Goal: Task Accomplishment & Management: Use online tool/utility

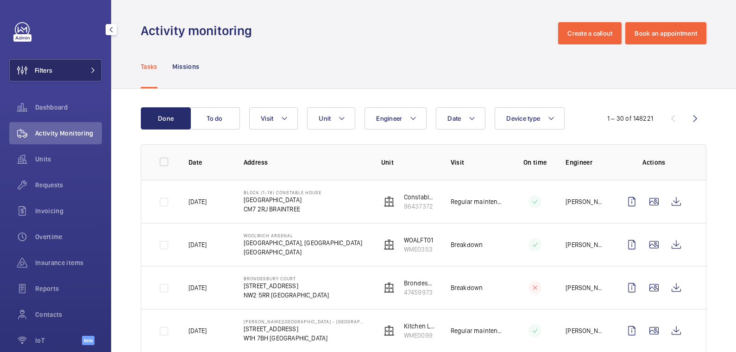
click at [68, 57] on div "Filters Dashboard Activity Monitoring Units Requests Invoicing Overtime Insuran…" at bounding box center [55, 188] width 93 height 333
drag, startPoint x: 64, startPoint y: 66, endPoint x: 70, endPoint y: 66, distance: 6.0
click at [64, 66] on button "Filters" at bounding box center [55, 70] width 93 height 22
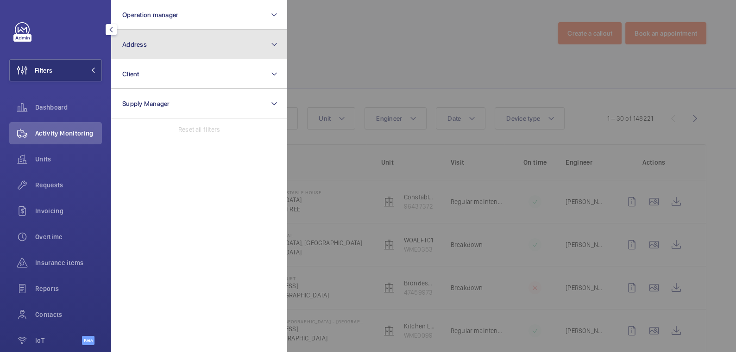
click at [161, 47] on button "Address" at bounding box center [199, 45] width 176 height 30
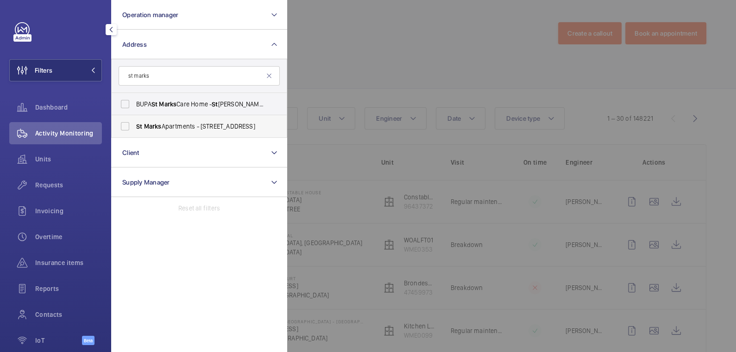
type input "st marks"
click at [169, 121] on label "St Marks Apartments - [STREET_ADDRESS]" at bounding box center [192, 126] width 161 height 22
click at [134, 121] on input "St Marks Apartments - [STREET_ADDRESS]" at bounding box center [125, 126] width 19 height 19
checkbox input "true"
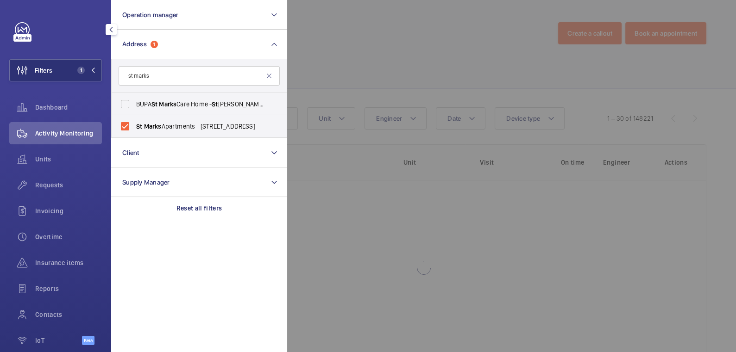
click at [371, 50] on div at bounding box center [655, 176] width 736 height 352
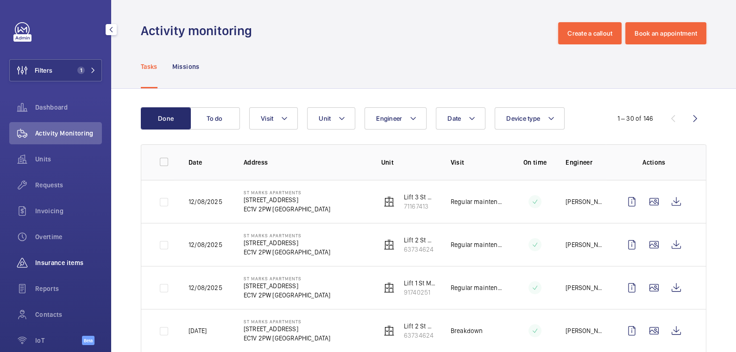
click at [63, 263] on span "Insurance items" at bounding box center [68, 262] width 67 height 9
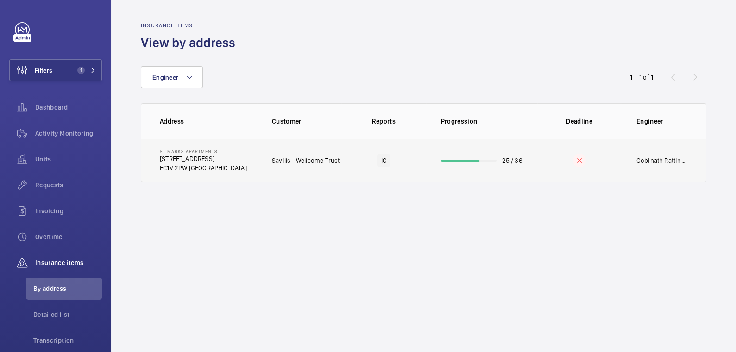
click at [527, 167] on td "25 / 36" at bounding box center [481, 161] width 111 height 44
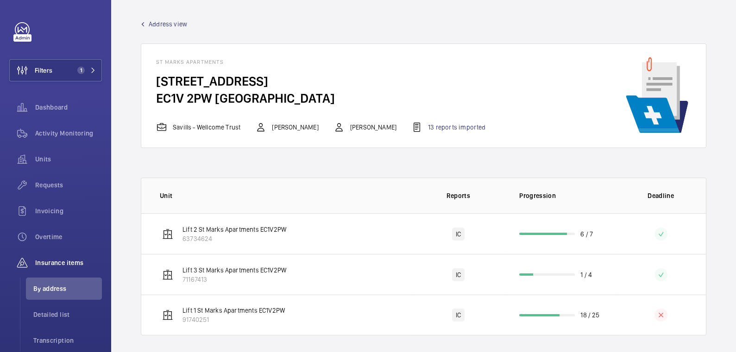
scroll to position [7, 0]
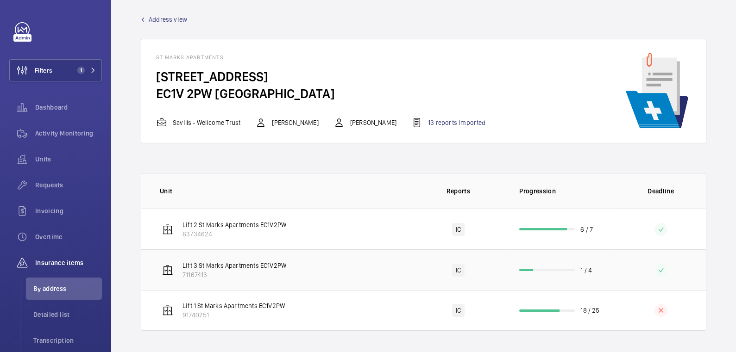
click at [619, 271] on td at bounding box center [660, 270] width 90 height 41
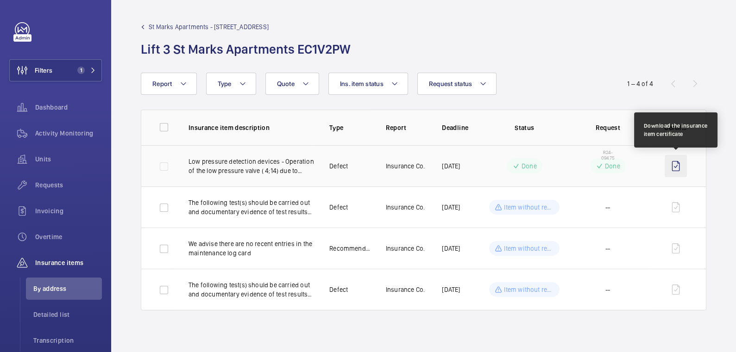
click at [680, 167] on wm-front-icon-button at bounding box center [675, 166] width 22 height 22
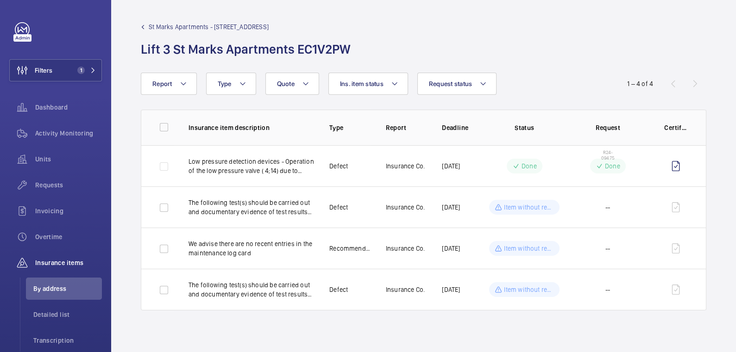
click at [182, 27] on span "St Marks Apartments - [STREET_ADDRESS]" at bounding box center [209, 26] width 120 height 9
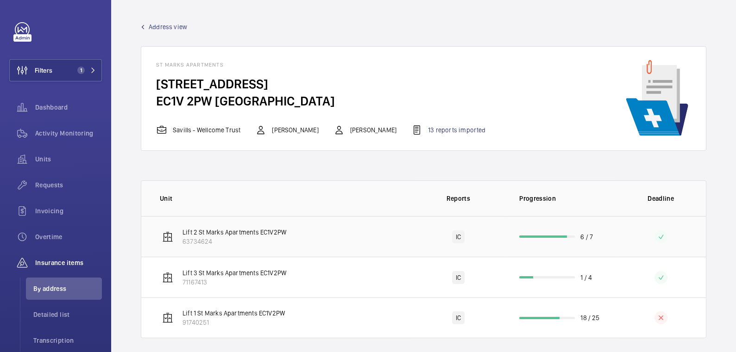
click at [599, 234] on td "6 / 7" at bounding box center [559, 236] width 111 height 41
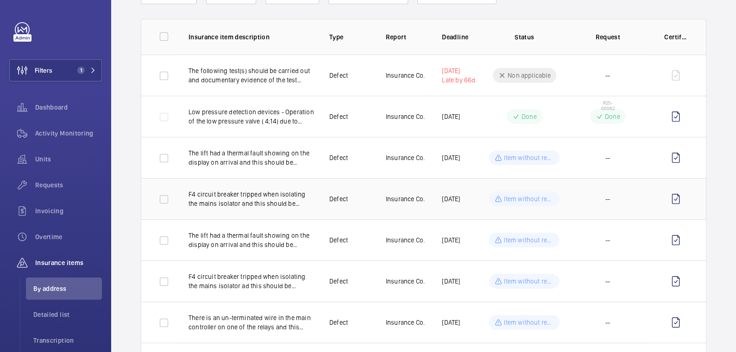
scroll to position [141, 0]
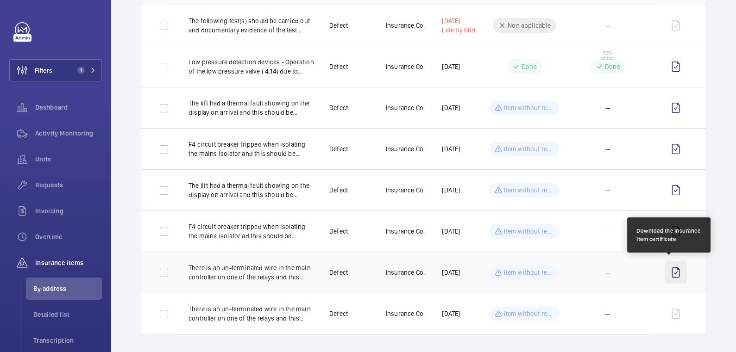
click at [667, 274] on wm-front-icon-button at bounding box center [675, 273] width 22 height 22
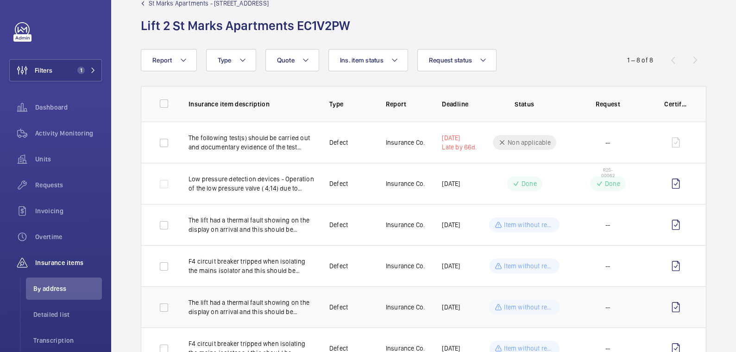
scroll to position [143, 0]
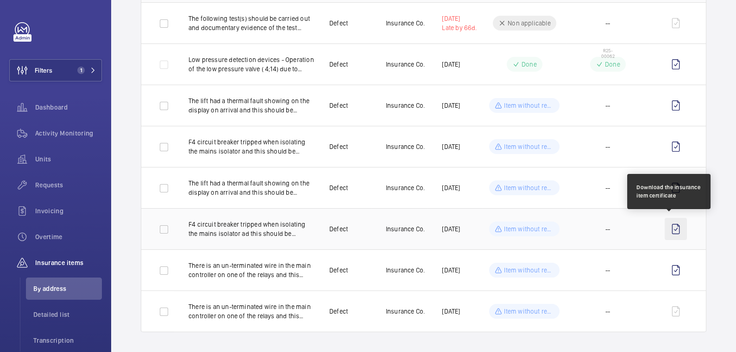
click at [671, 228] on wm-front-icon-button at bounding box center [675, 229] width 22 height 22
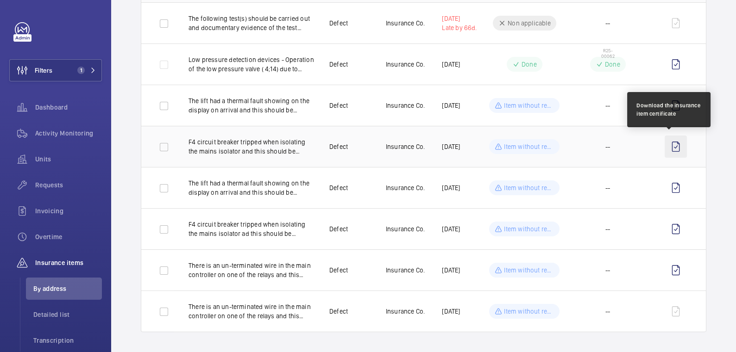
click at [671, 144] on wm-front-icon-button at bounding box center [675, 147] width 22 height 22
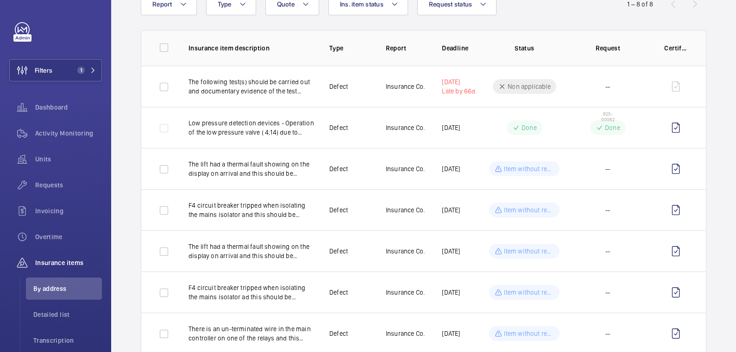
scroll to position [81, 0]
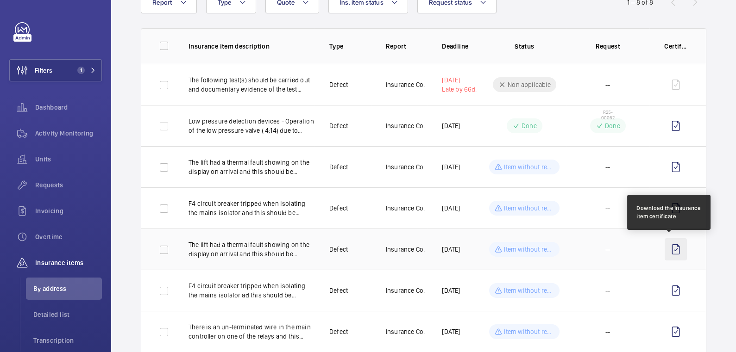
click at [665, 249] on wm-front-icon-button at bounding box center [675, 249] width 22 height 22
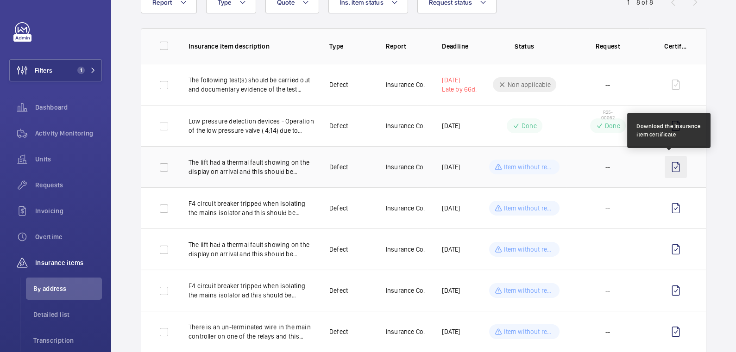
click at [670, 166] on wm-front-icon-button at bounding box center [675, 167] width 22 height 22
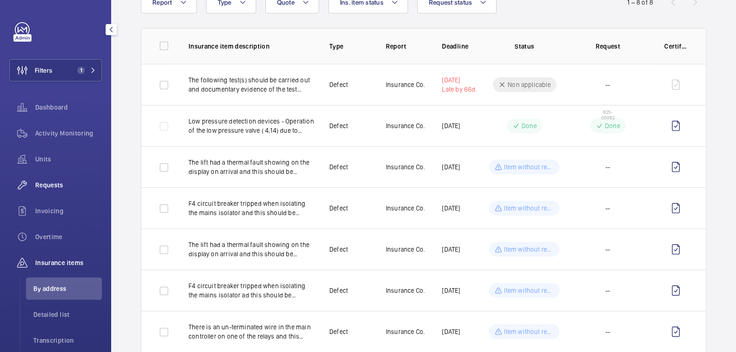
click at [48, 185] on span "Requests" at bounding box center [68, 185] width 67 height 9
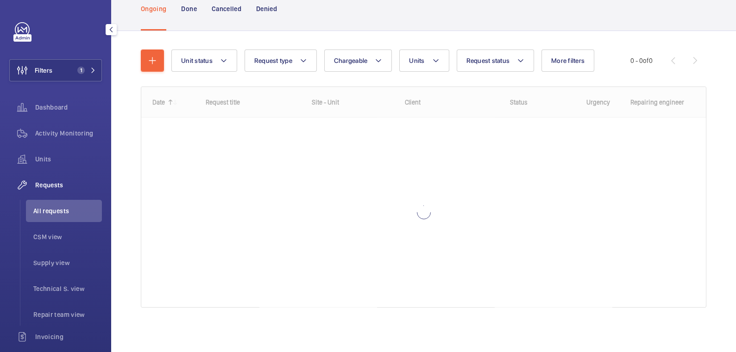
scroll to position [65, 0]
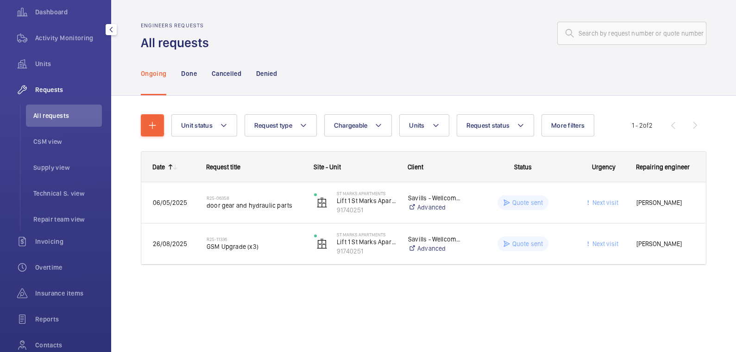
scroll to position [97, 0]
click at [76, 293] on span "Insurance items" at bounding box center [68, 292] width 67 height 9
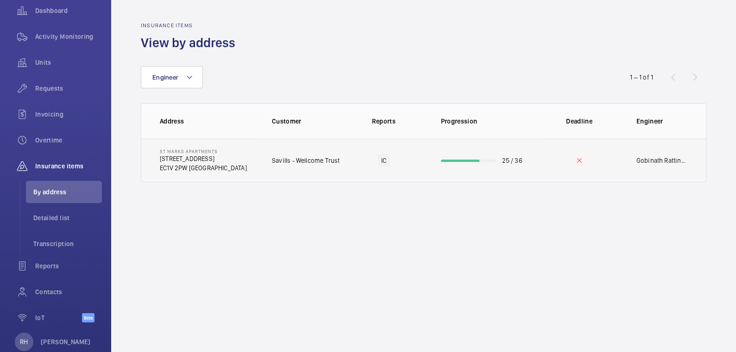
click at [507, 168] on td "25 / 36" at bounding box center [481, 161] width 111 height 44
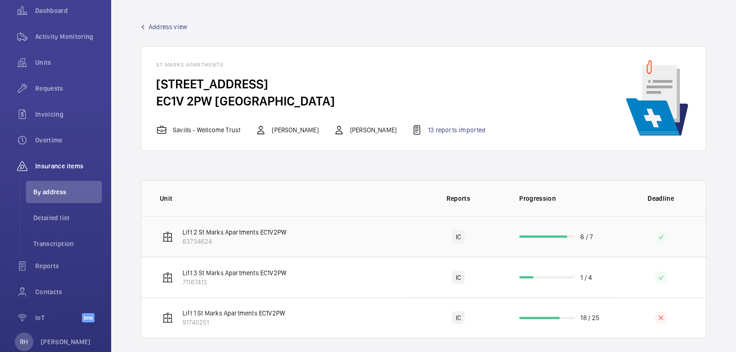
click at [601, 244] on td "6 / 7" at bounding box center [559, 236] width 111 height 41
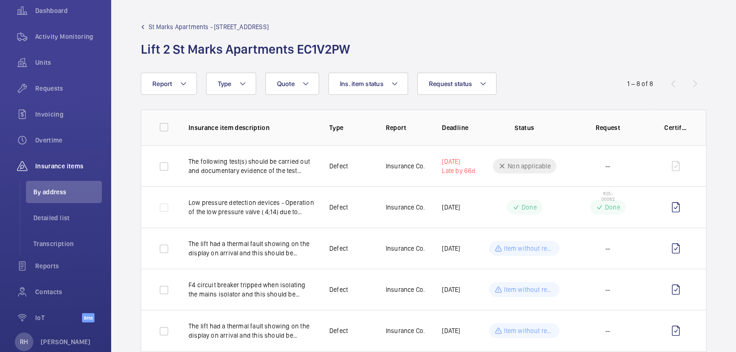
click at [159, 33] on div "[GEOGRAPHIC_DATA] - [STREET_ADDRESS]" at bounding box center [248, 40] width 215 height 36
click at [161, 30] on span "St Marks Apartments - [STREET_ADDRESS]" at bounding box center [209, 26] width 120 height 9
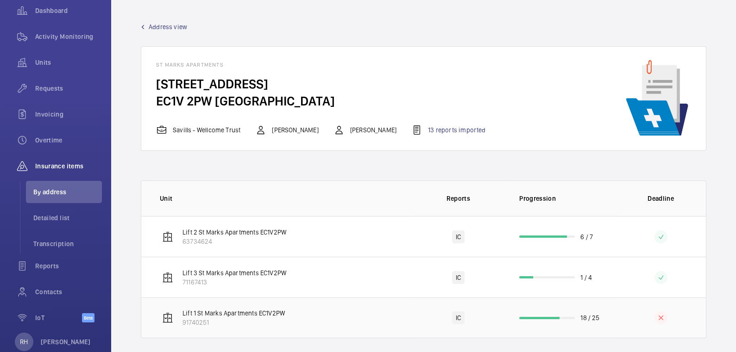
click at [602, 319] on td "18 / 25" at bounding box center [559, 318] width 111 height 41
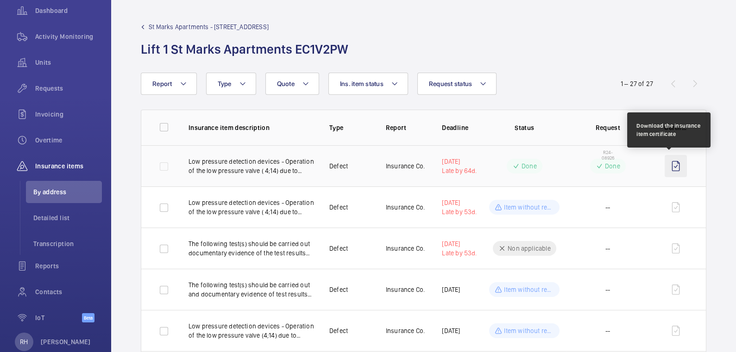
click at [669, 167] on wm-front-icon-button at bounding box center [675, 166] width 22 height 22
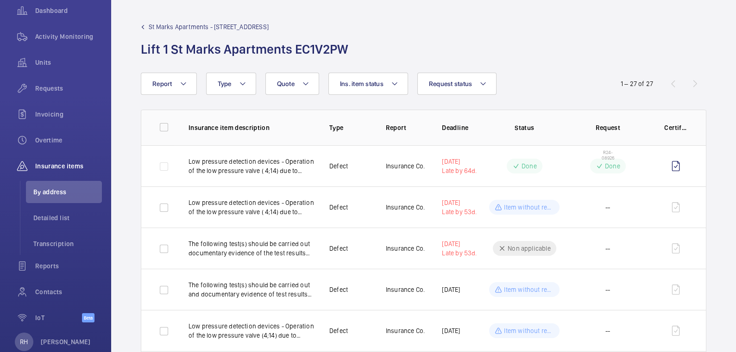
click at [686, 83] on div "1 – 27 of 27" at bounding box center [650, 83] width 111 height 11
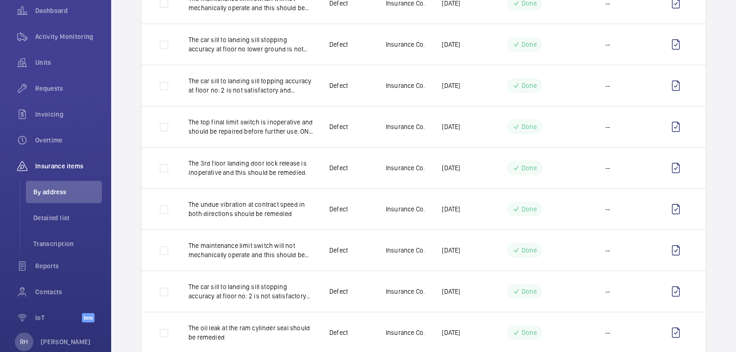
scroll to position [922, 0]
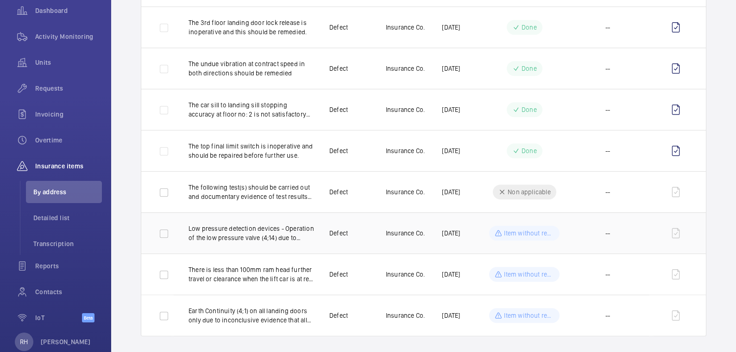
click at [536, 229] on p "Item without request" at bounding box center [529, 233] width 50 height 9
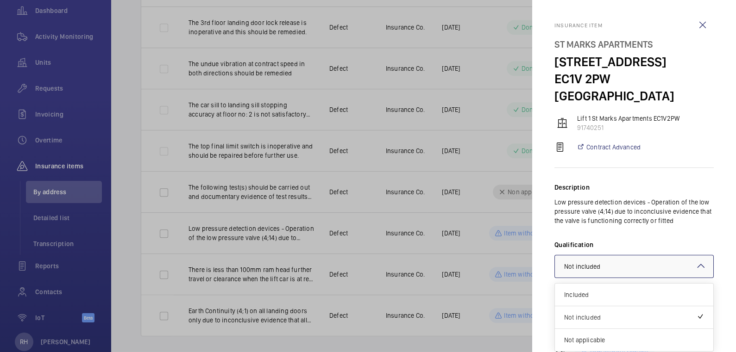
click at [630, 261] on div at bounding box center [634, 267] width 158 height 22
click at [687, 227] on div "Description Low pressure detection devices - Operation of the low pressure valv…" at bounding box center [633, 249] width 159 height 163
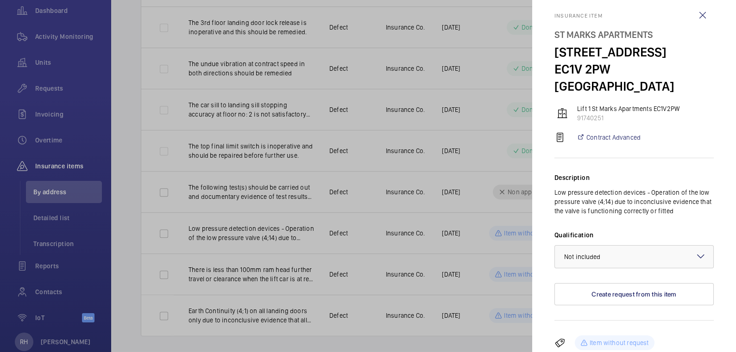
scroll to position [7, 0]
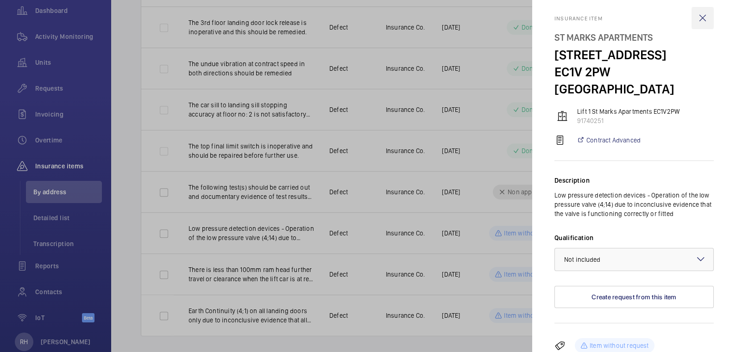
click at [697, 17] on wm-front-icon-button at bounding box center [702, 18] width 22 height 22
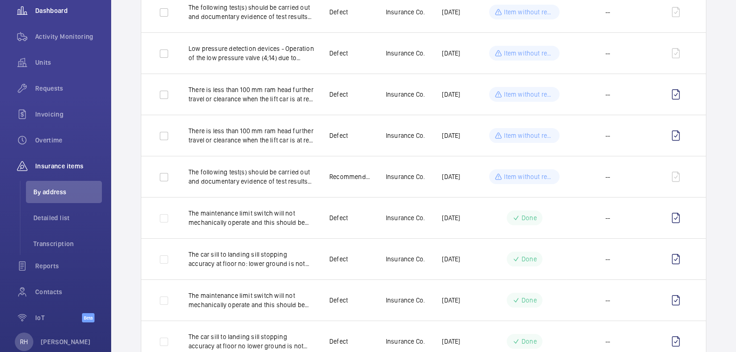
scroll to position [0, 0]
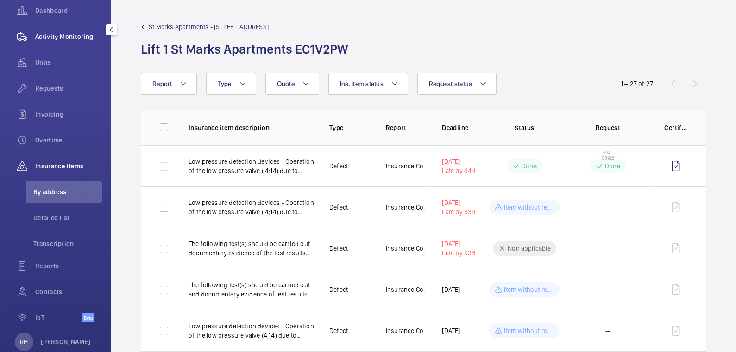
click at [71, 42] on div "Activity Monitoring" at bounding box center [55, 36] width 93 height 22
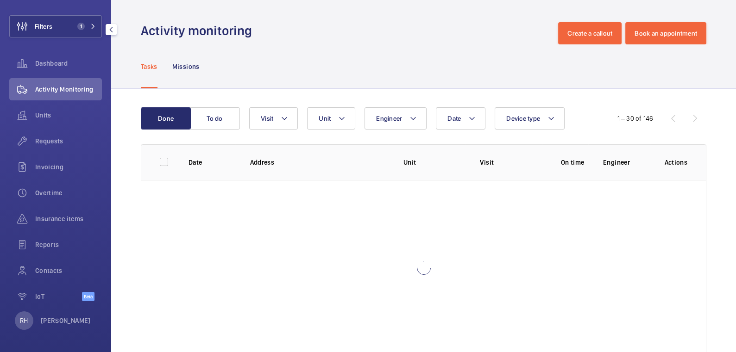
scroll to position [44, 0]
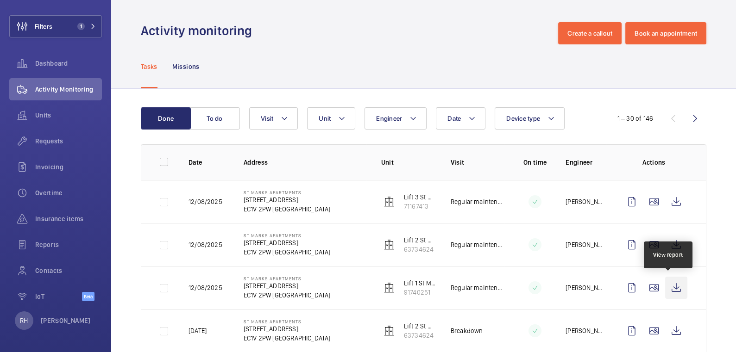
click at [669, 285] on wm-front-icon-button at bounding box center [676, 288] width 22 height 22
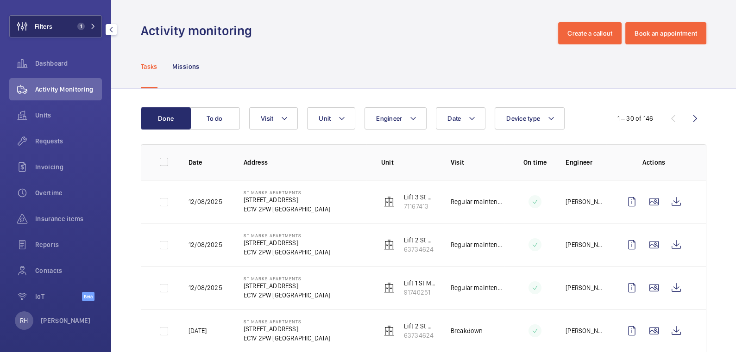
click at [74, 29] on span "1" at bounding box center [79, 26] width 11 height 7
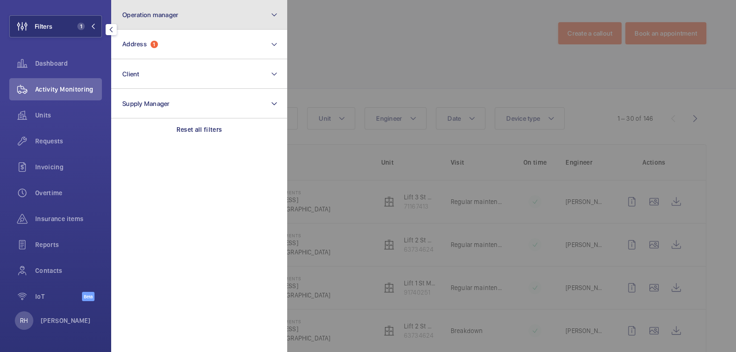
click at [160, 14] on span "Operation manager" at bounding box center [150, 14] width 56 height 7
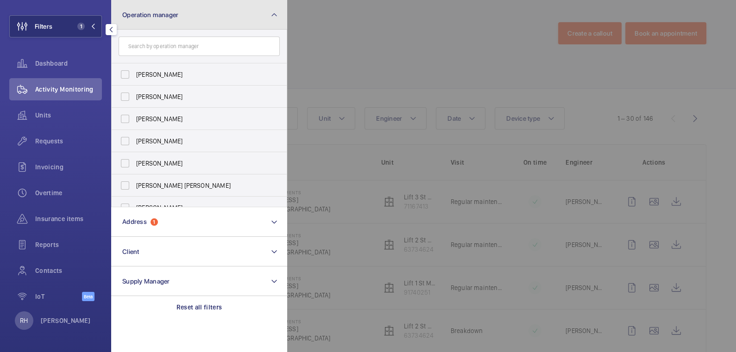
click at [163, 13] on span "Operation manager" at bounding box center [150, 14] width 56 height 7
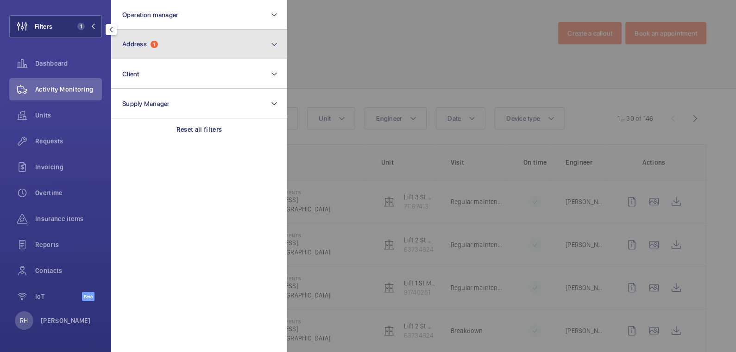
click at [156, 48] on span "Address 1" at bounding box center [140, 44] width 36 height 8
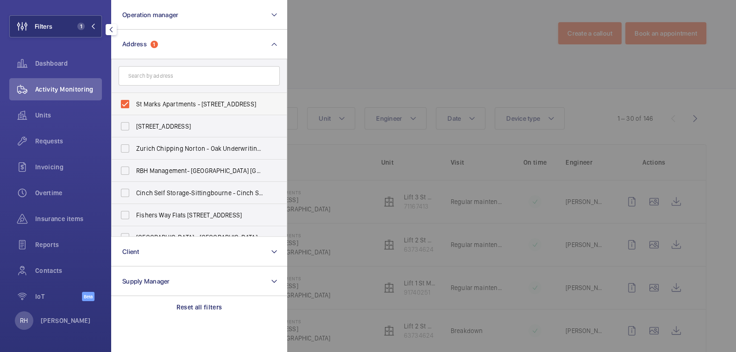
click at [152, 97] on label "St Marks Apartments - [STREET_ADDRESS]" at bounding box center [192, 104] width 161 height 22
click at [134, 97] on input "St Marks Apartments - [STREET_ADDRESS]" at bounding box center [125, 104] width 19 height 19
checkbox input "false"
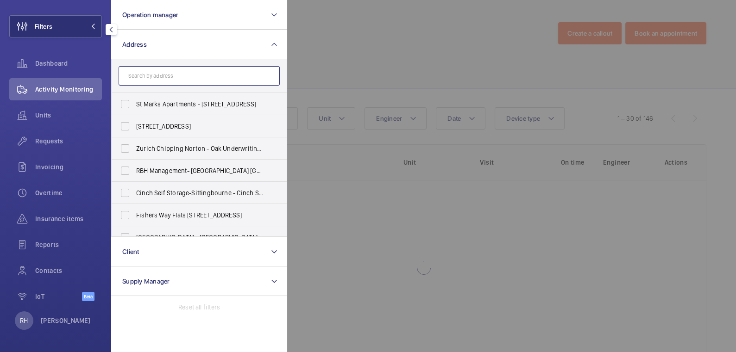
click at [161, 78] on input "text" at bounding box center [199, 75] width 161 height 19
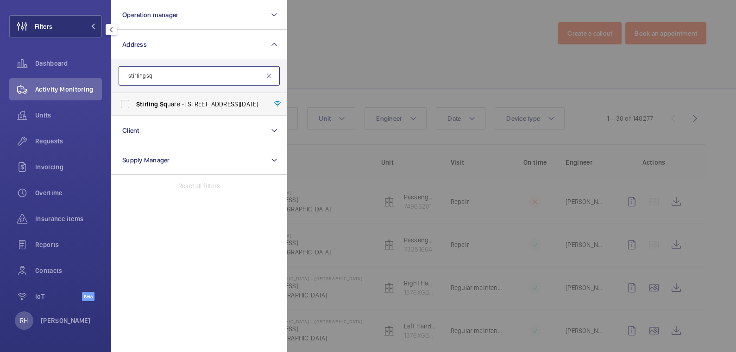
type input "stirling sq"
click at [166, 106] on span "[PERSON_NAME] Sq uare - [STREET_ADDRESS][DATE]" at bounding box center [199, 104] width 127 height 9
click at [134, 106] on input "[PERSON_NAME] Sq uare - [STREET_ADDRESS][DATE]" at bounding box center [125, 104] width 19 height 19
checkbox input "true"
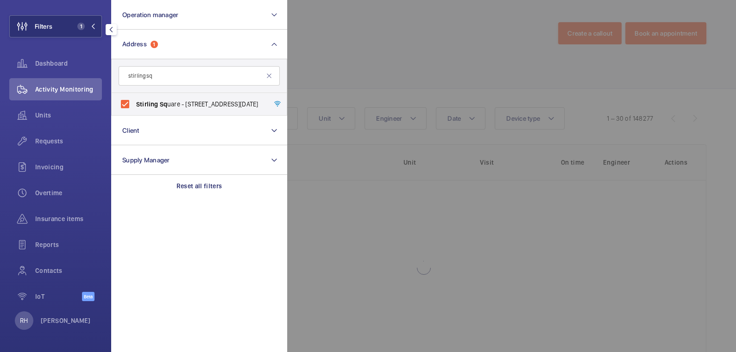
click at [415, 62] on div at bounding box center [655, 176] width 736 height 352
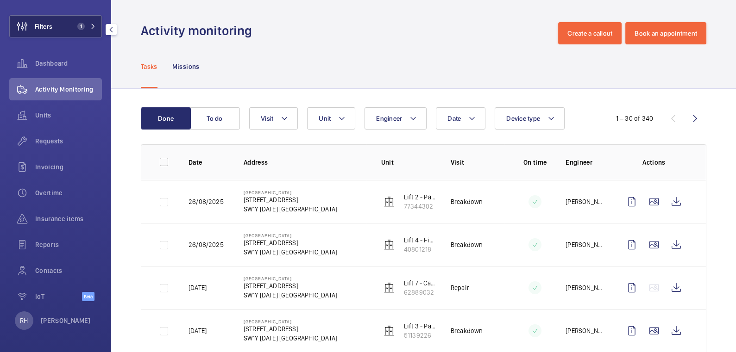
click at [77, 25] on span "1" at bounding box center [80, 26] width 7 height 7
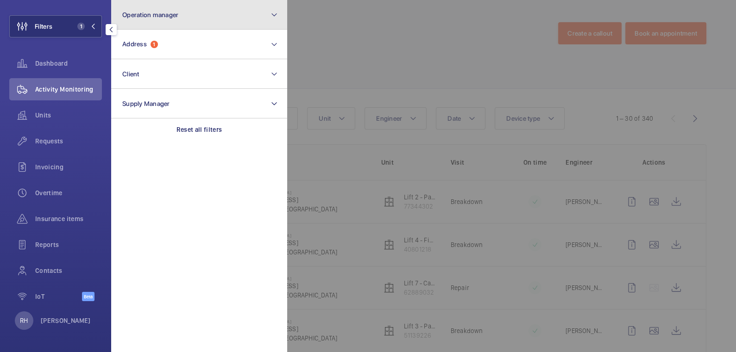
click at [148, 26] on button "Operation manager" at bounding box center [199, 15] width 176 height 30
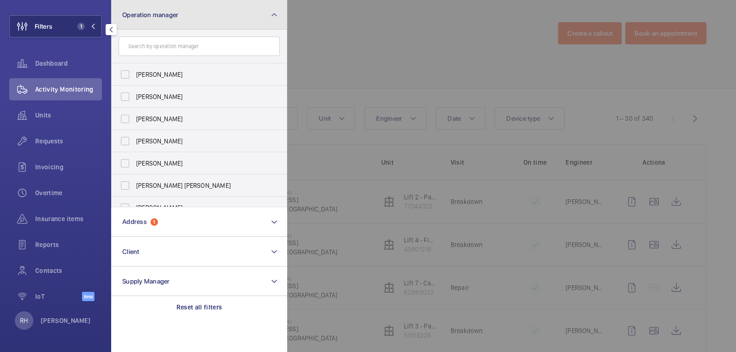
click at [152, 17] on span "Operation manager" at bounding box center [150, 14] width 56 height 7
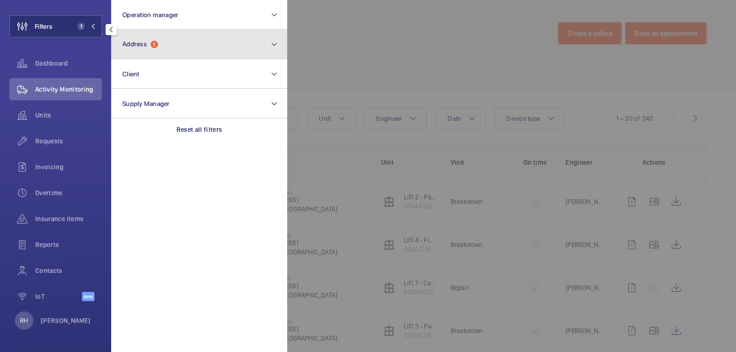
click at [153, 50] on button "Address 1" at bounding box center [199, 45] width 176 height 30
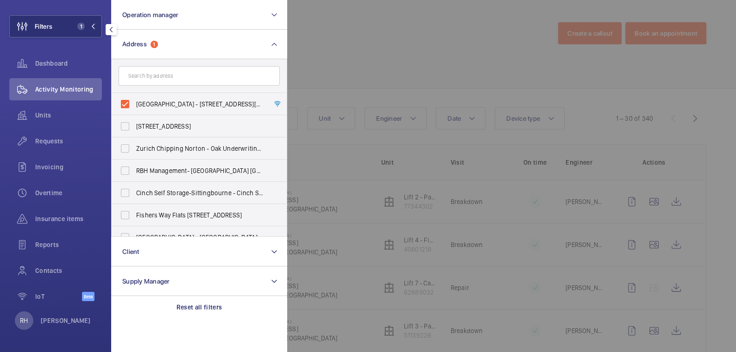
click at [332, 58] on div at bounding box center [655, 176] width 736 height 352
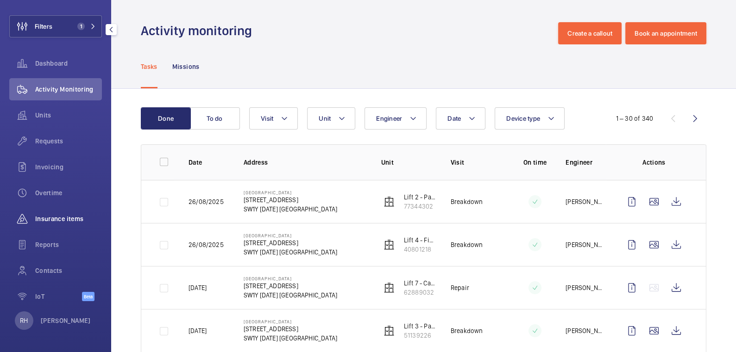
click at [58, 221] on span "Insurance items" at bounding box center [68, 218] width 67 height 9
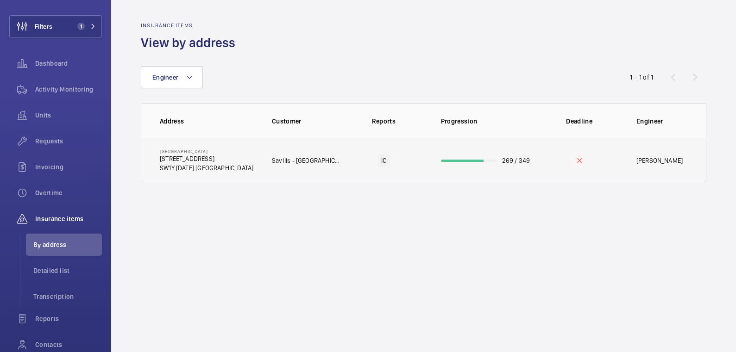
click at [486, 162] on td "269 / 349" at bounding box center [481, 161] width 111 height 44
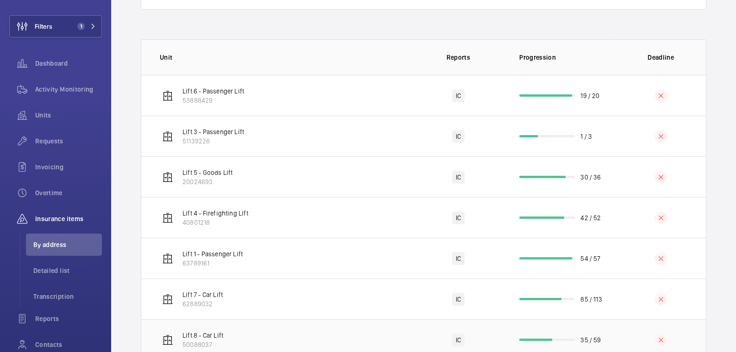
scroll to position [195, 0]
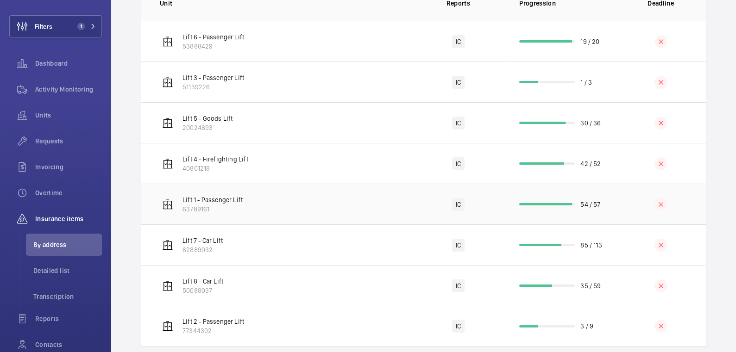
click at [607, 210] on td "54 / 57" at bounding box center [559, 204] width 111 height 41
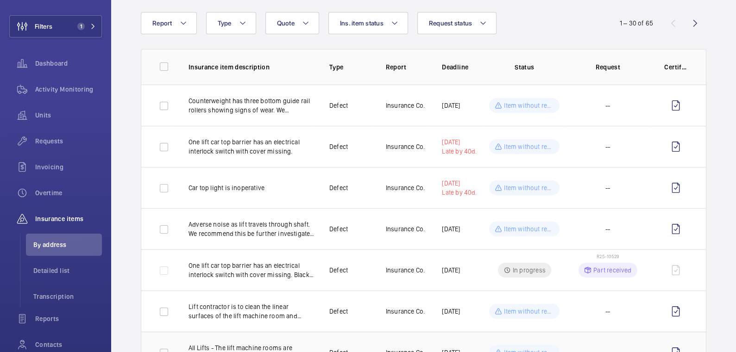
scroll to position [116, 0]
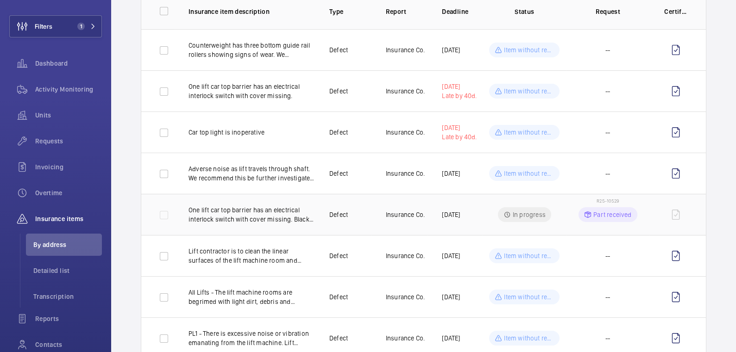
click at [605, 212] on p "Part received" at bounding box center [612, 214] width 38 height 9
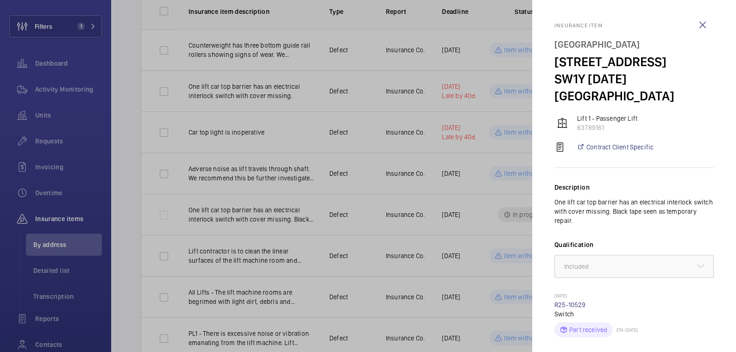
scroll to position [2, 0]
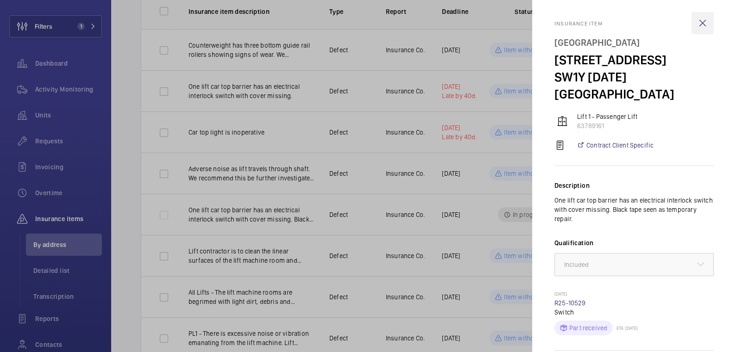
click at [695, 23] on wm-front-icon-button at bounding box center [702, 23] width 22 height 22
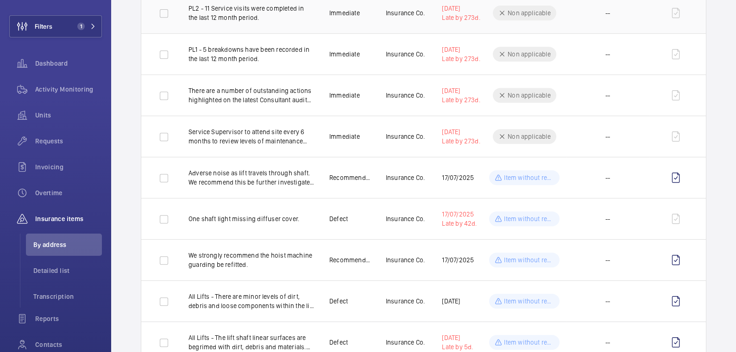
scroll to position [753, 0]
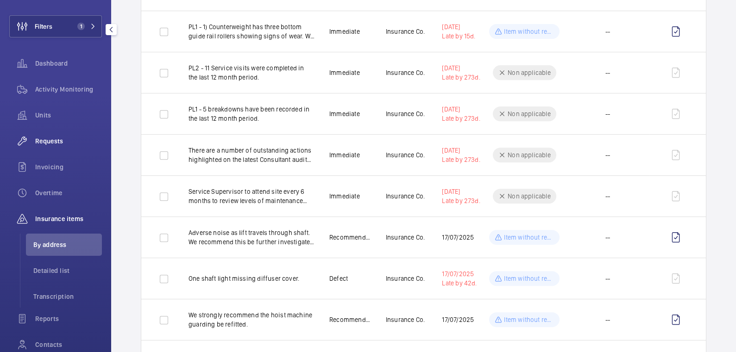
click at [61, 142] on span "Requests" at bounding box center [68, 141] width 67 height 9
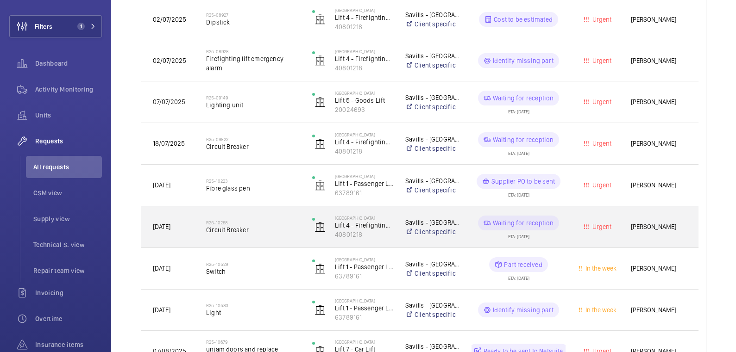
scroll to position [620, 0]
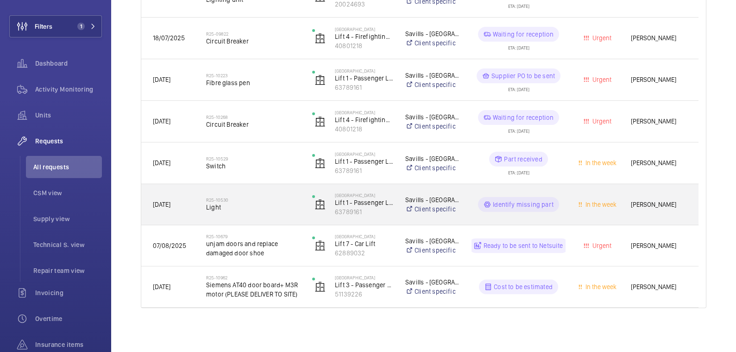
click at [248, 198] on h2 "R25-10530" at bounding box center [253, 200] width 94 height 6
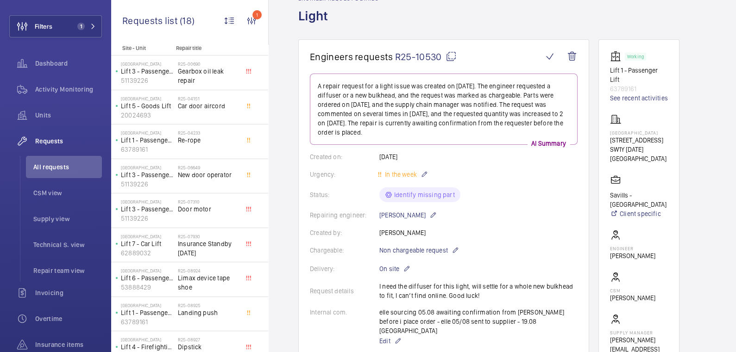
scroll to position [57, 0]
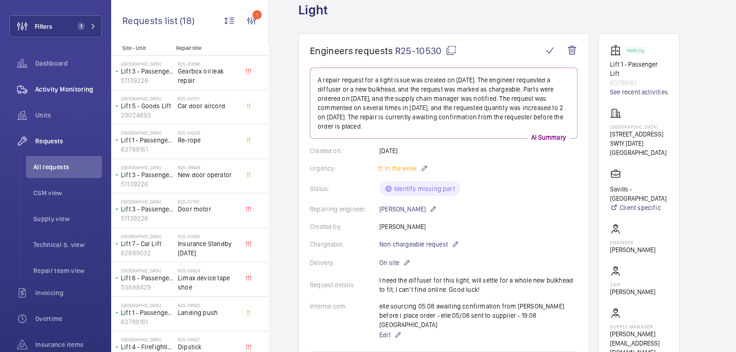
click at [63, 98] on div "Activity Monitoring" at bounding box center [55, 89] width 93 height 22
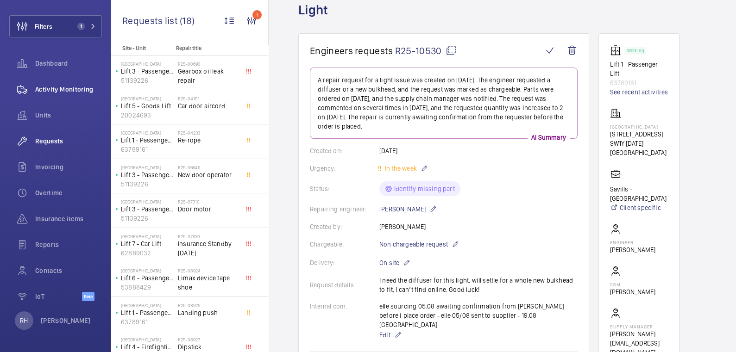
click at [63, 98] on div "Activity Monitoring" at bounding box center [55, 89] width 93 height 22
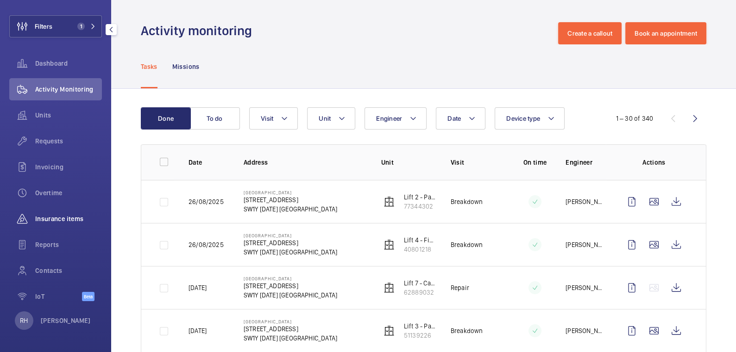
click at [67, 222] on span "Insurance items" at bounding box center [68, 218] width 67 height 9
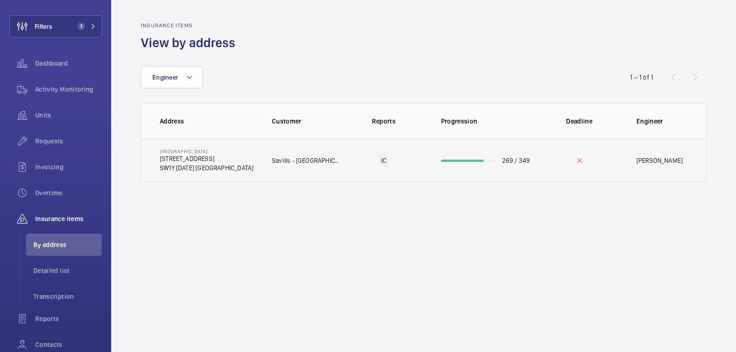
click at [364, 171] on td "IC" at bounding box center [383, 161] width 84 height 44
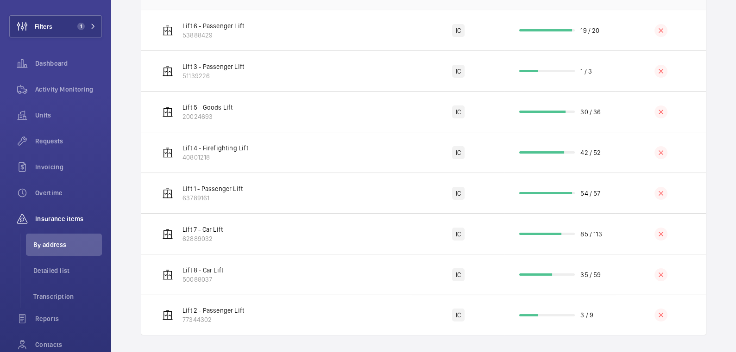
scroll to position [211, 0]
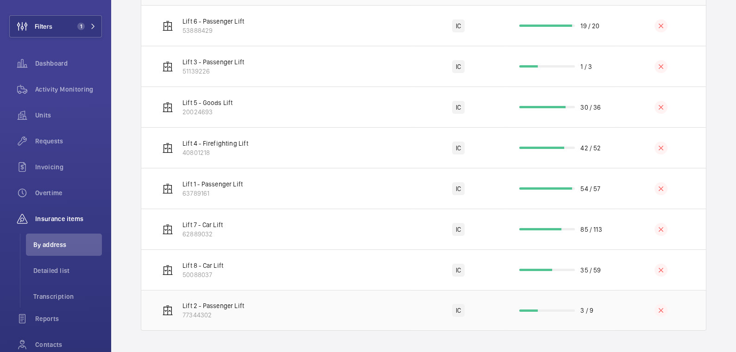
click at [615, 312] on td at bounding box center [660, 310] width 90 height 41
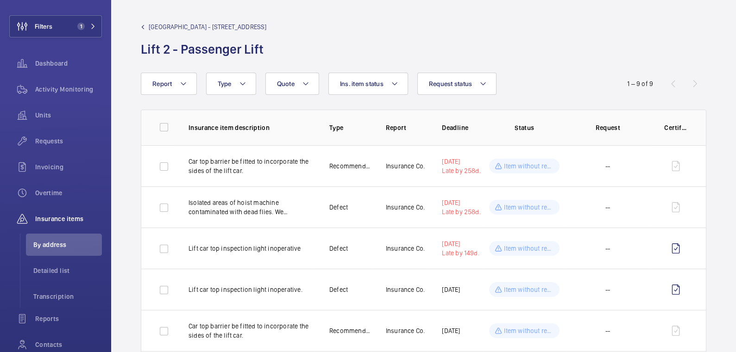
click at [165, 28] on span "[GEOGRAPHIC_DATA] - [STREET_ADDRESS]" at bounding box center [208, 26] width 118 height 9
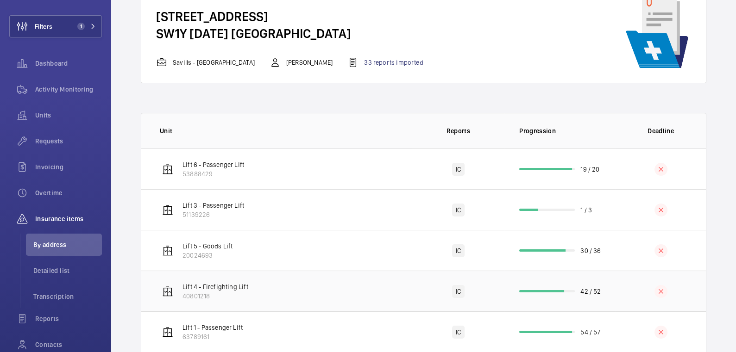
scroll to position [151, 0]
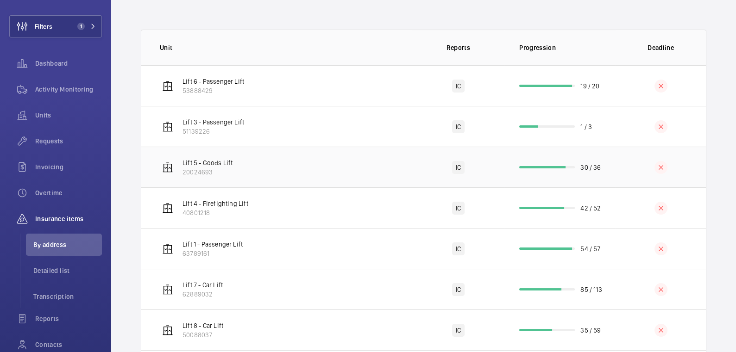
click at [597, 173] on td "30 / 36" at bounding box center [559, 167] width 111 height 41
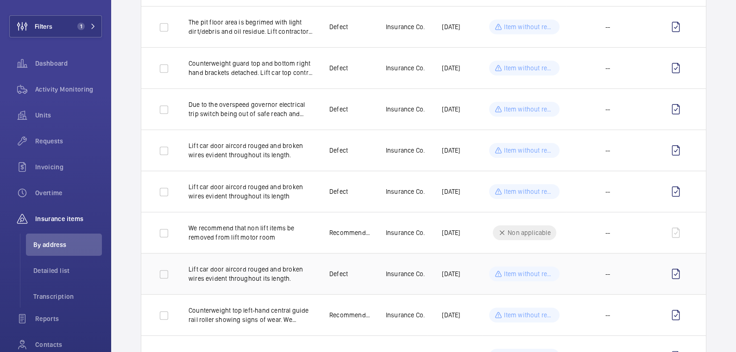
scroll to position [979, 0]
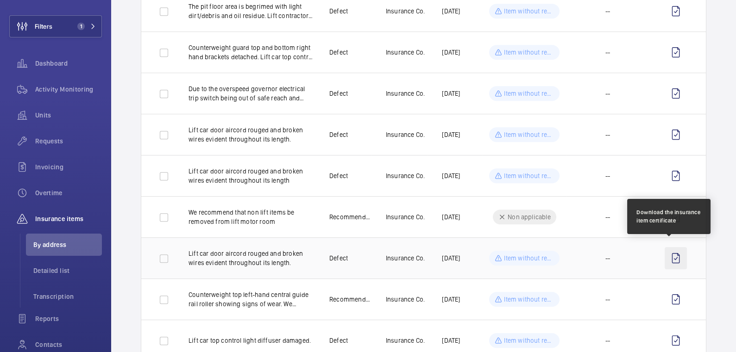
click at [668, 254] on wm-front-icon-button at bounding box center [675, 258] width 22 height 22
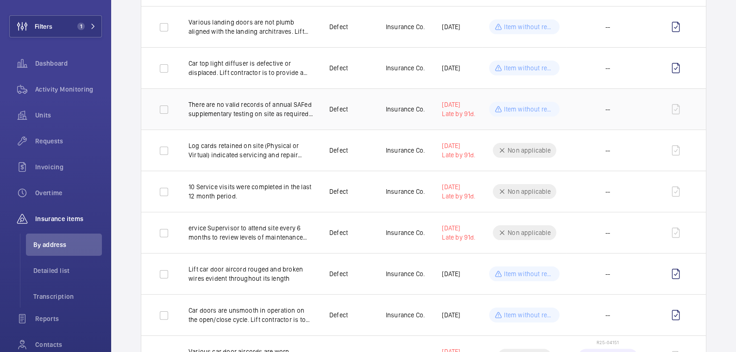
scroll to position [601, 0]
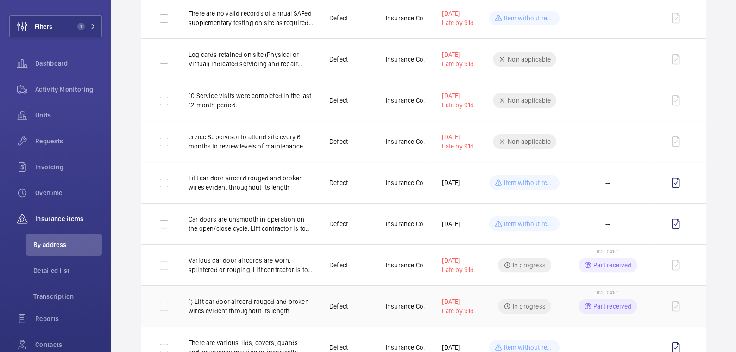
click at [593, 303] on p "Part received" at bounding box center [612, 306] width 38 height 9
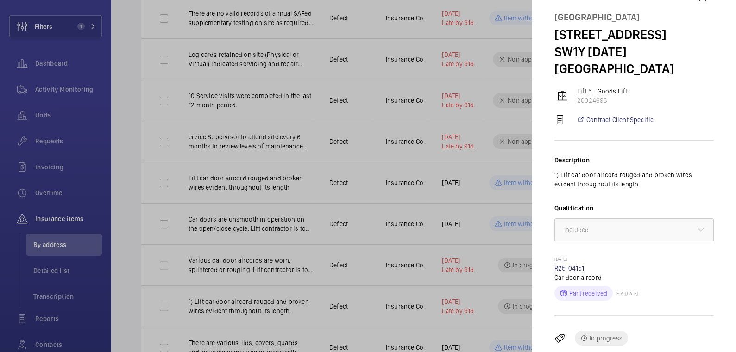
scroll to position [0, 0]
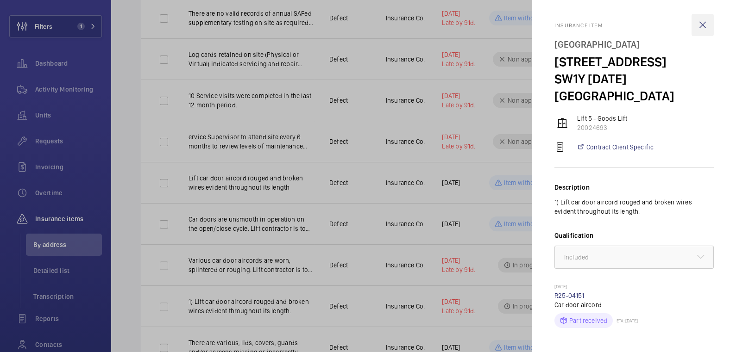
click at [691, 27] on wm-front-icon-button at bounding box center [702, 25] width 22 height 22
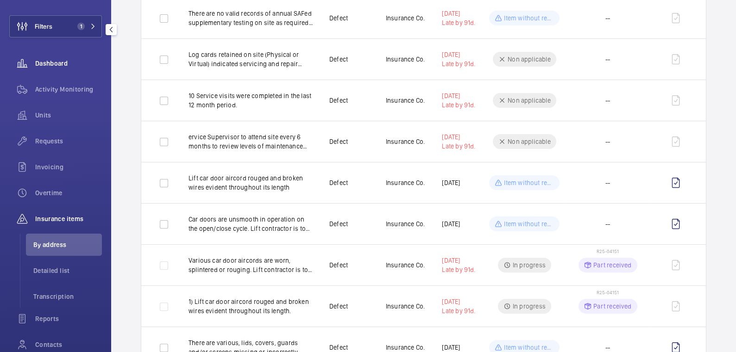
drag, startPoint x: 56, startPoint y: 94, endPoint x: 59, endPoint y: 64, distance: 29.4
click at [56, 93] on span "Activity Monitoring" at bounding box center [68, 89] width 67 height 9
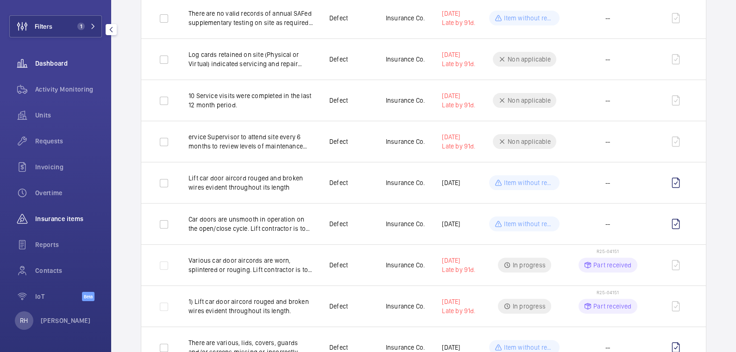
scroll to position [25, 0]
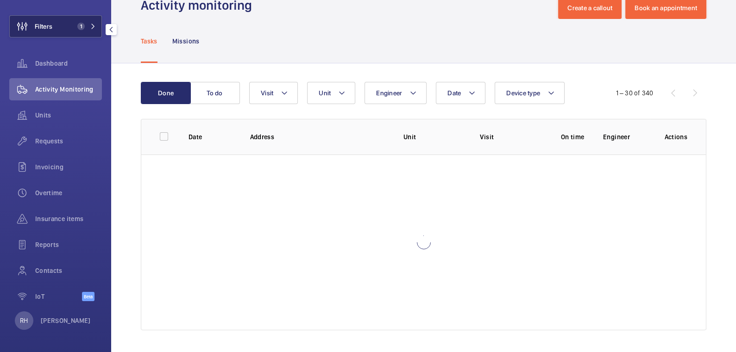
click at [70, 32] on button "Filters 1" at bounding box center [55, 26] width 93 height 22
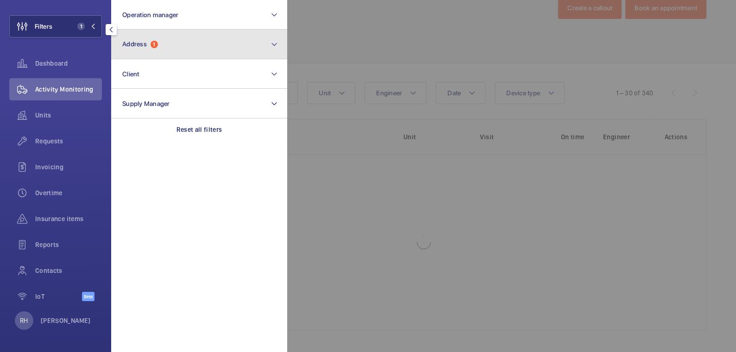
click at [154, 54] on button "Address 1" at bounding box center [199, 45] width 176 height 30
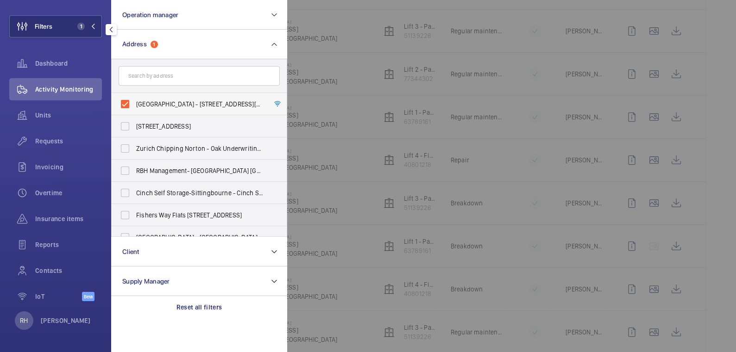
drag, startPoint x: 169, startPoint y: 104, endPoint x: 170, endPoint y: 97, distance: 6.7
click at [169, 104] on span "[GEOGRAPHIC_DATA] - [STREET_ADDRESS][DATE]" at bounding box center [199, 104] width 127 height 9
click at [134, 104] on input "[GEOGRAPHIC_DATA] - [STREET_ADDRESS][DATE]" at bounding box center [125, 104] width 19 height 19
checkbox input "false"
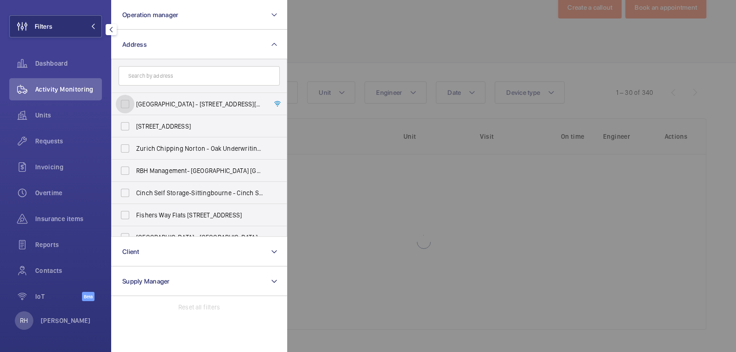
scroll to position [25, 0]
click at [177, 80] on input "text" at bounding box center [199, 75] width 161 height 19
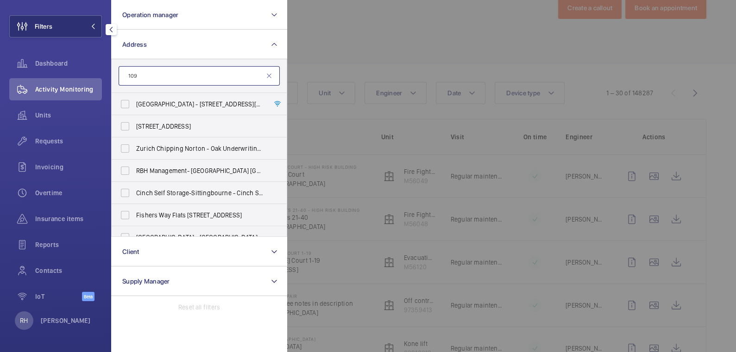
scroll to position [601, 0]
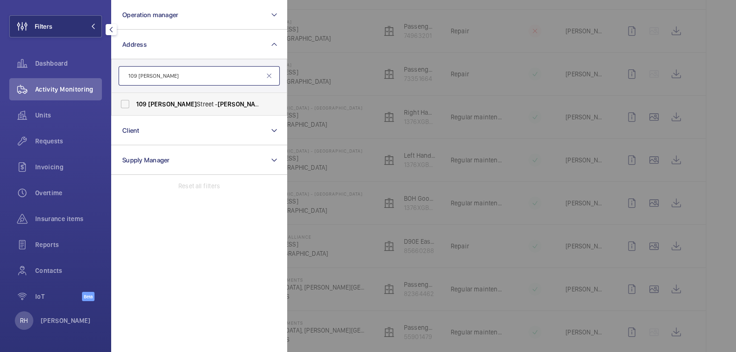
type input "109 [PERSON_NAME]"
click at [219, 106] on span "[STREET_ADDRESS][PERSON_NAME][PERSON_NAME]" at bounding box center [199, 104] width 127 height 9
click at [134, 106] on input "[STREET_ADDRESS][PERSON_NAME][PERSON_NAME]" at bounding box center [125, 104] width 19 height 19
checkbox input "true"
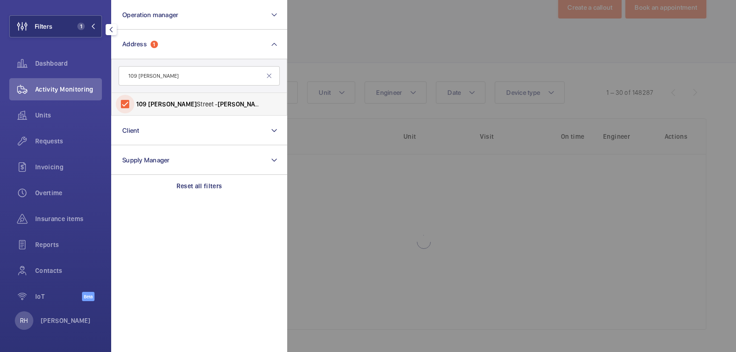
scroll to position [25, 0]
click at [358, 60] on div at bounding box center [655, 176] width 736 height 352
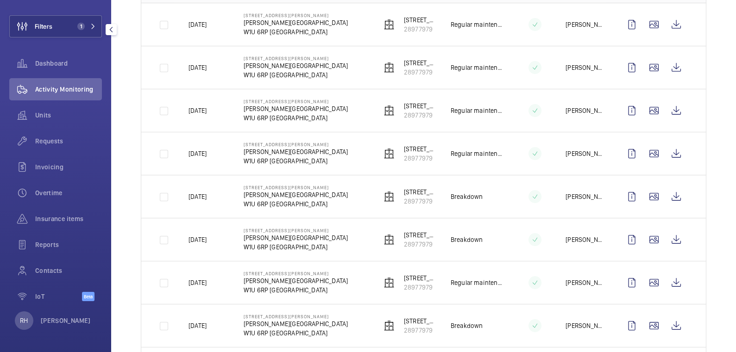
scroll to position [0, 0]
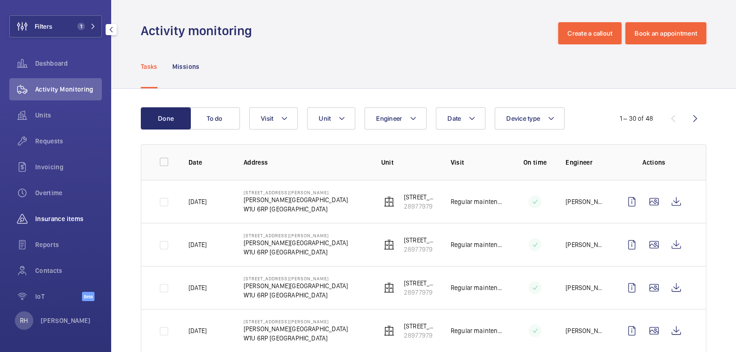
click at [66, 225] on div "Insurance items" at bounding box center [55, 219] width 93 height 22
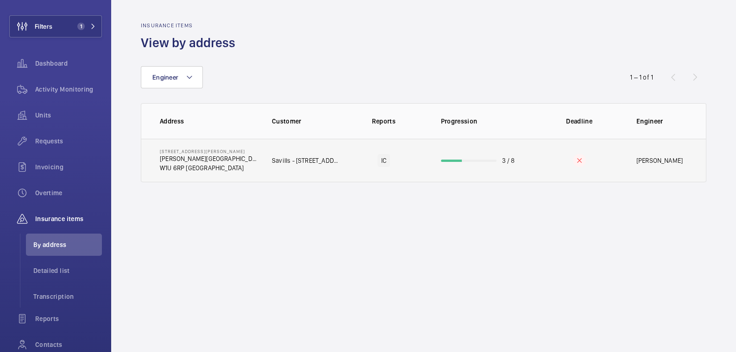
click at [543, 165] on td at bounding box center [579, 161] width 84 height 44
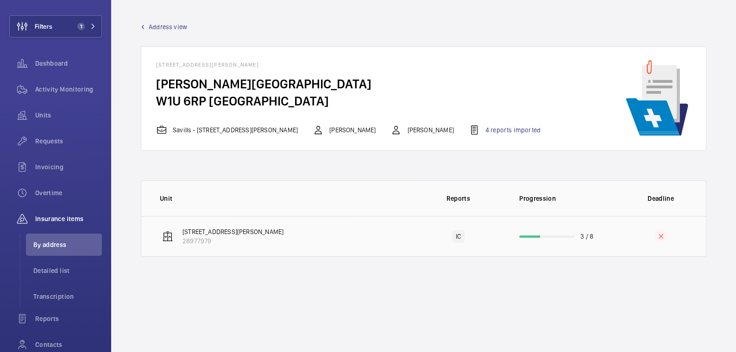
click at [602, 232] on td "3 / 8" at bounding box center [559, 236] width 111 height 41
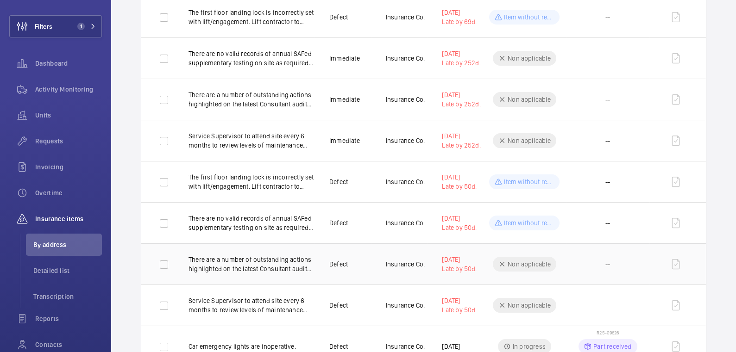
scroll to position [471, 0]
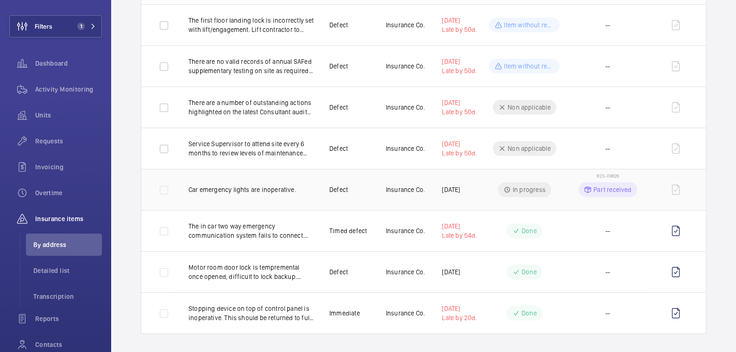
click at [615, 188] on p "Part received" at bounding box center [612, 189] width 38 height 9
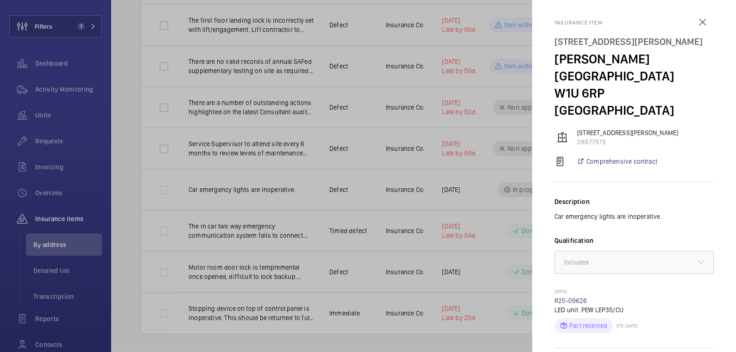
scroll to position [0, 0]
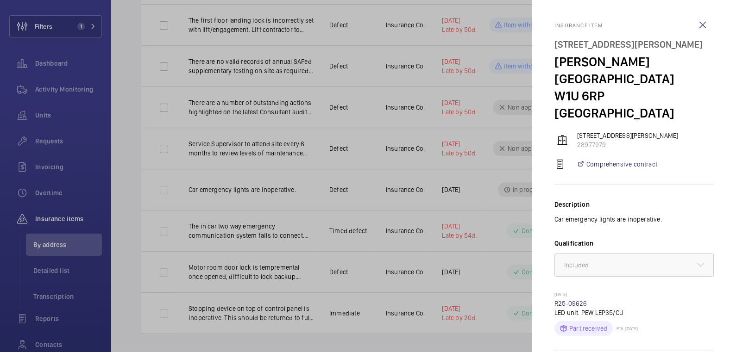
click at [697, 24] on wm-front-icon-button at bounding box center [702, 25] width 22 height 22
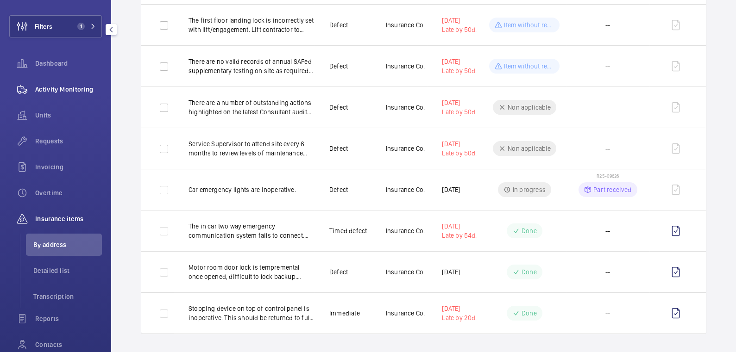
click at [44, 98] on div "Activity Monitoring" at bounding box center [55, 89] width 93 height 22
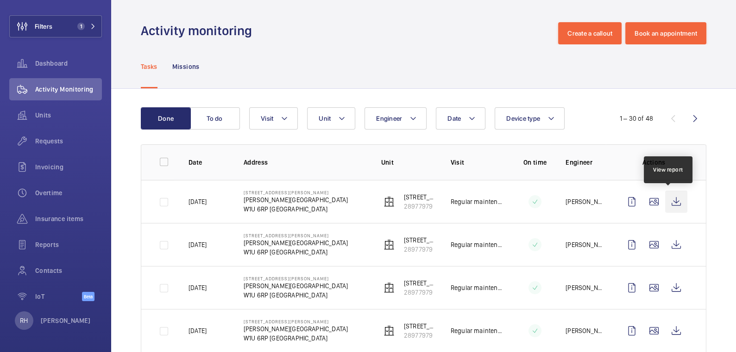
click at [674, 201] on wm-front-icon-button at bounding box center [676, 202] width 22 height 22
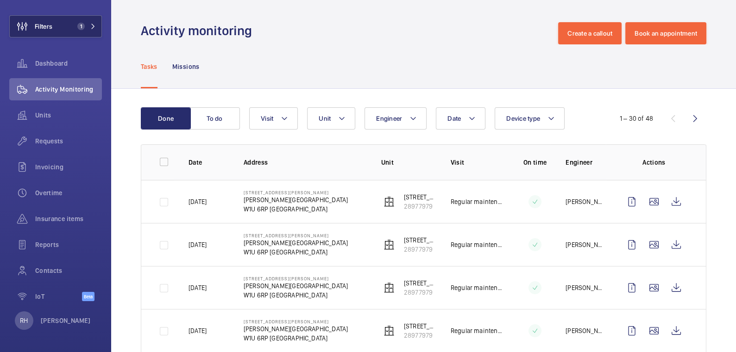
click at [69, 31] on button "Filters 1" at bounding box center [55, 26] width 93 height 22
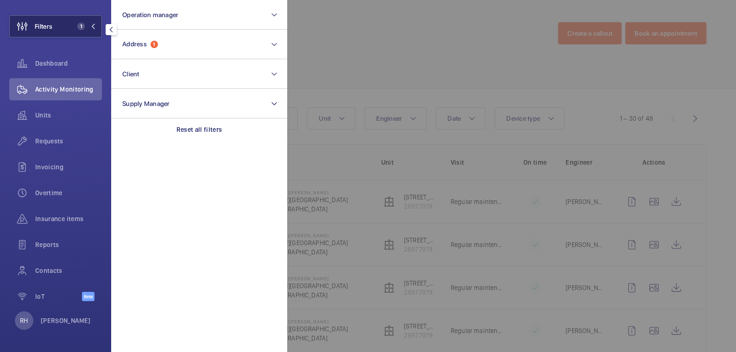
click at [69, 31] on button "Filters 1" at bounding box center [55, 26] width 93 height 22
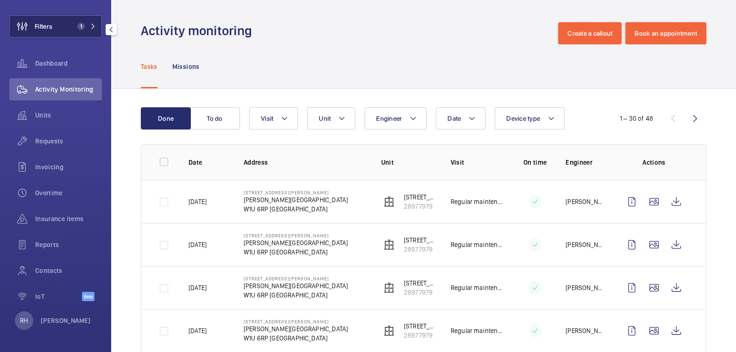
click at [77, 29] on span "1" at bounding box center [80, 26] width 7 height 7
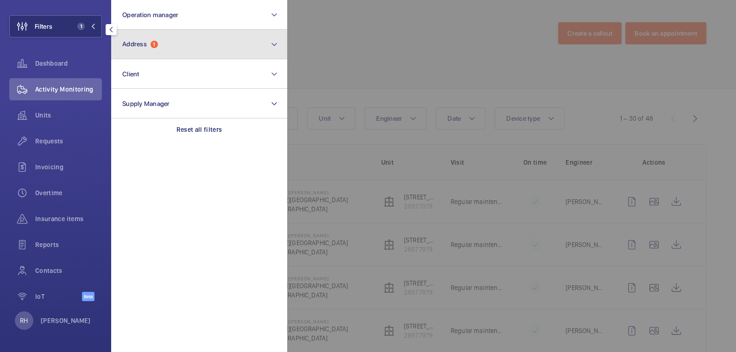
click at [163, 44] on button "Address 1" at bounding box center [199, 45] width 176 height 30
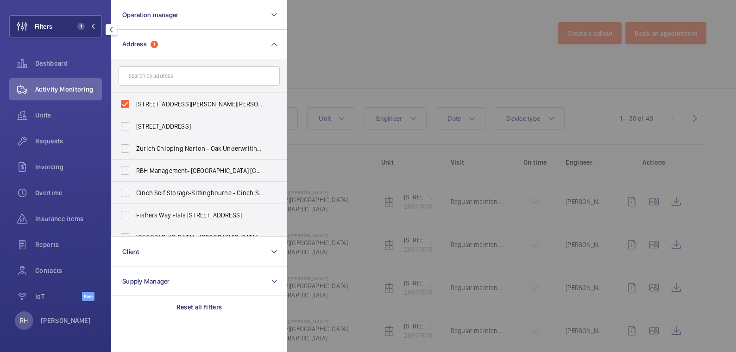
drag, startPoint x: 152, startPoint y: 101, endPoint x: 163, endPoint y: 86, distance: 18.9
click at [152, 101] on span "[STREET_ADDRESS][PERSON_NAME][PERSON_NAME]" at bounding box center [199, 104] width 127 height 9
click at [134, 101] on input "[STREET_ADDRESS][PERSON_NAME][PERSON_NAME]" at bounding box center [125, 104] width 19 height 19
checkbox input "false"
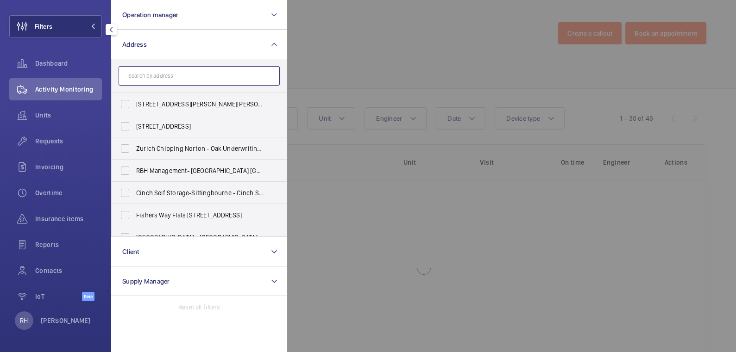
click at [165, 81] on input "text" at bounding box center [199, 75] width 161 height 19
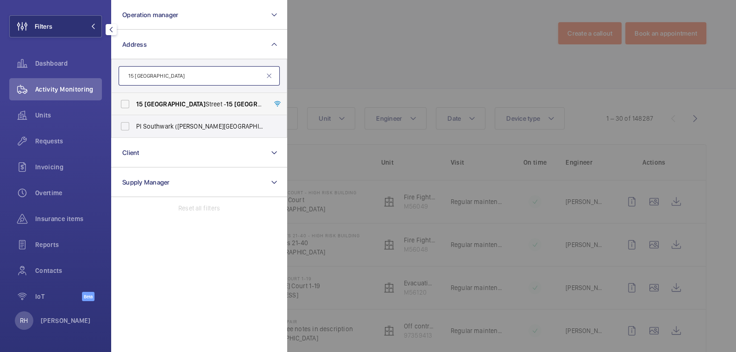
type input "15 [GEOGRAPHIC_DATA]"
click at [234, 101] on span "[GEOGRAPHIC_DATA]" at bounding box center [264, 103] width 61 height 7
click at [134, 101] on input "[STREET_ADDRESS]" at bounding box center [125, 104] width 19 height 19
checkbox input "true"
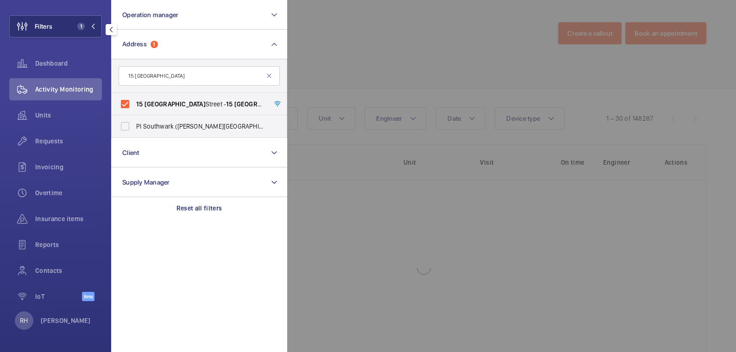
click at [321, 68] on div at bounding box center [655, 176] width 736 height 352
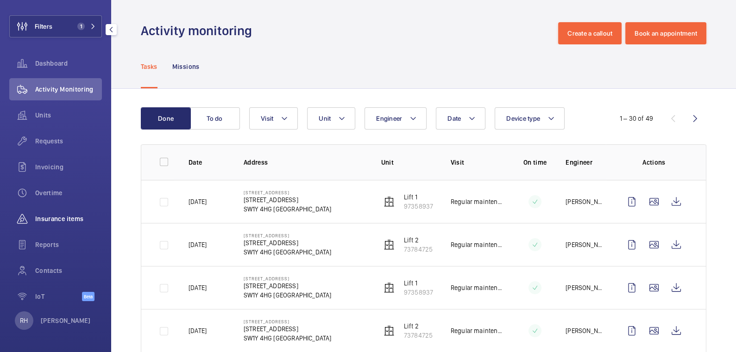
click at [63, 220] on span "Insurance items" at bounding box center [68, 218] width 67 height 9
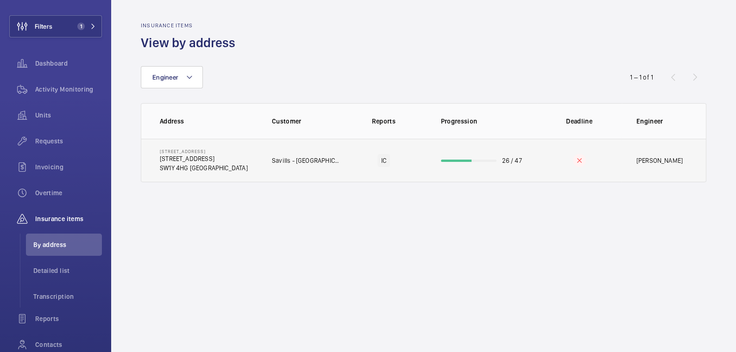
click at [541, 167] on td at bounding box center [579, 161] width 84 height 44
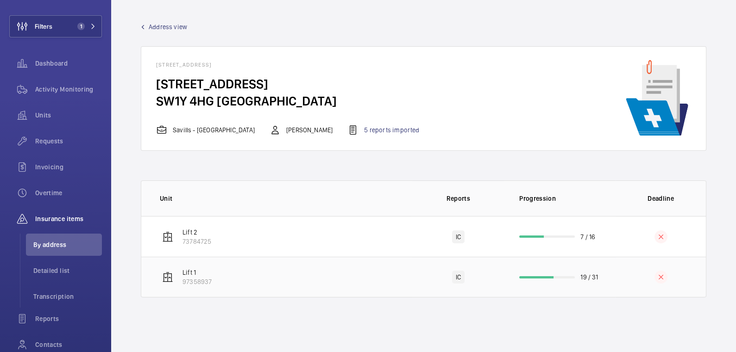
click at [619, 274] on td at bounding box center [660, 277] width 90 height 41
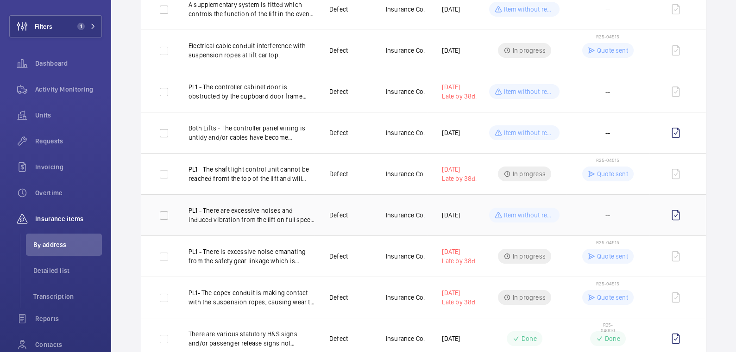
scroll to position [91, 0]
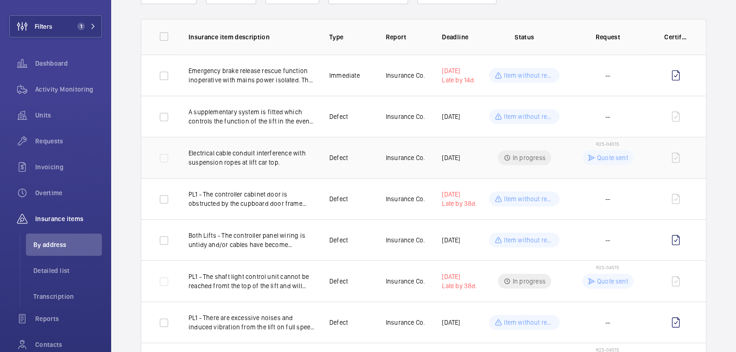
click at [598, 160] on p "Quote sent" at bounding box center [612, 157] width 31 height 9
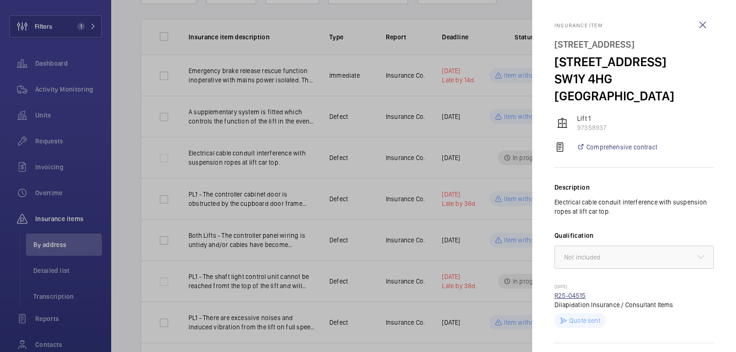
click at [579, 292] on link "R25-04515" at bounding box center [569, 295] width 31 height 7
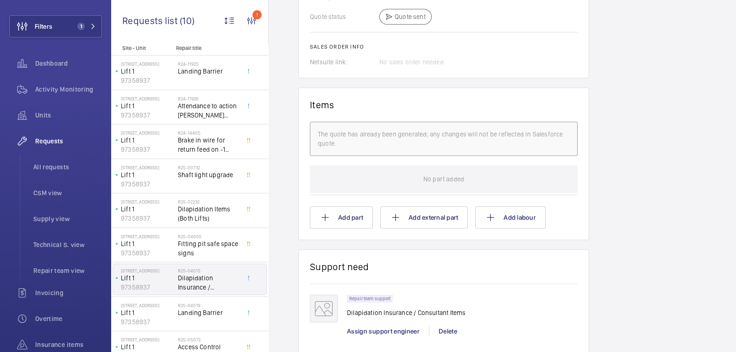
scroll to position [678, 0]
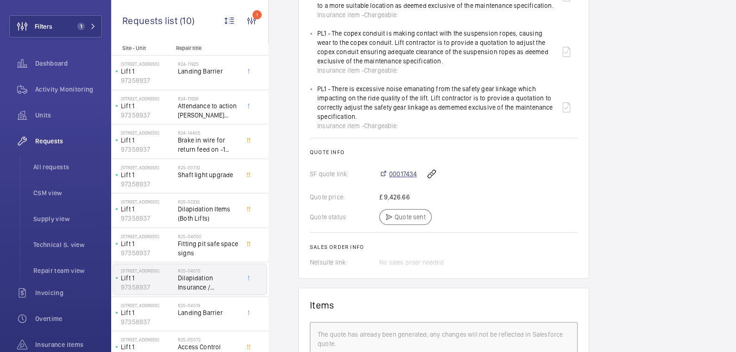
click at [411, 175] on span "00017434" at bounding box center [403, 173] width 28 height 9
click at [57, 84] on div "Activity Monitoring" at bounding box center [55, 89] width 93 height 22
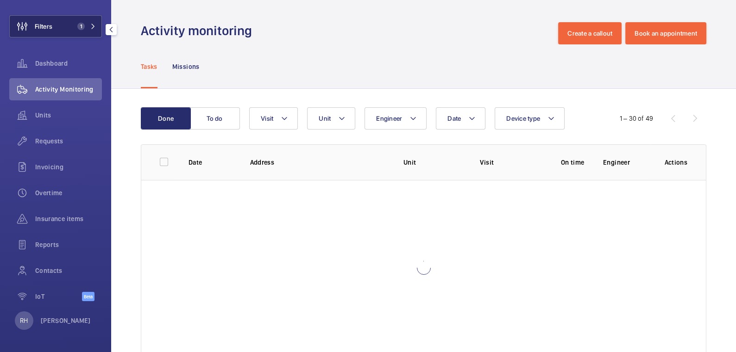
click at [74, 29] on span "1" at bounding box center [79, 26] width 11 height 7
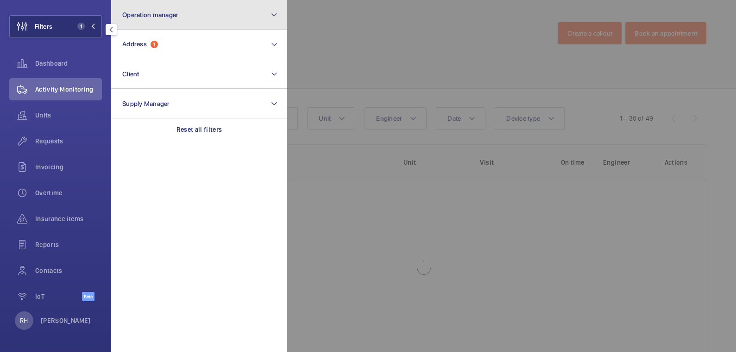
click at [181, 24] on button "Operation manager" at bounding box center [199, 15] width 176 height 30
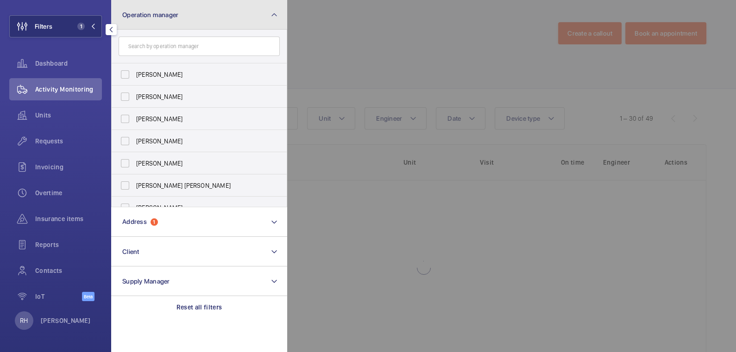
click at [176, 16] on span "Operation manager" at bounding box center [150, 14] width 56 height 7
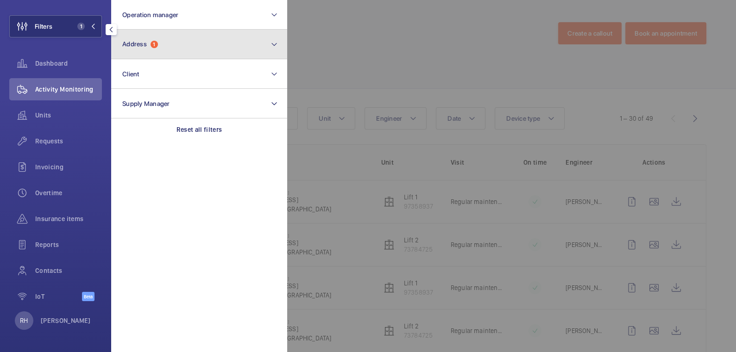
click at [168, 52] on button "Address 1" at bounding box center [199, 45] width 176 height 30
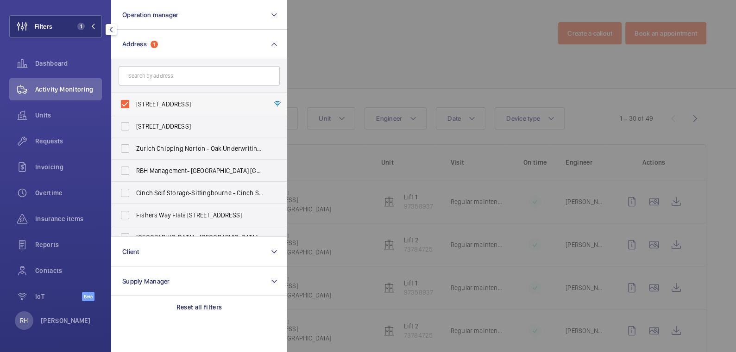
drag, startPoint x: 150, startPoint y: 106, endPoint x: 160, endPoint y: 104, distance: 10.0
click at [150, 106] on span "[STREET_ADDRESS]" at bounding box center [199, 104] width 127 height 9
click at [134, 106] on input "[STREET_ADDRESS]" at bounding box center [125, 104] width 19 height 19
checkbox input "false"
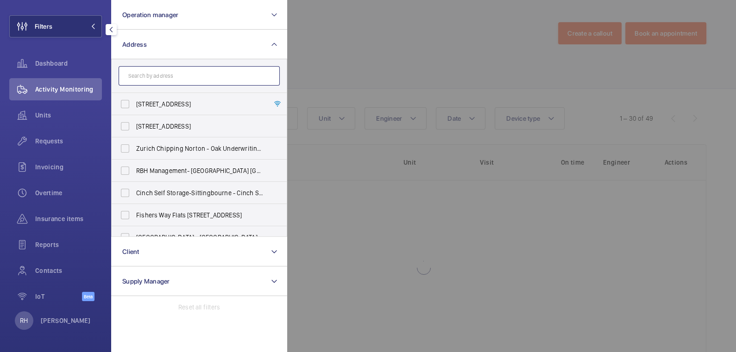
click at [158, 69] on input "text" at bounding box center [199, 75] width 161 height 19
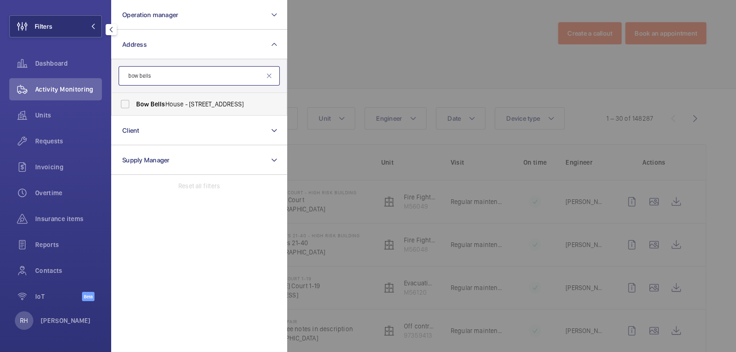
type input "bow bells"
click at [191, 99] on label "Bow Bells House - [STREET_ADDRESS]" at bounding box center [192, 104] width 161 height 22
click at [134, 99] on input "Bow Bells House - [STREET_ADDRESS]" at bounding box center [125, 104] width 19 height 19
checkbox input "true"
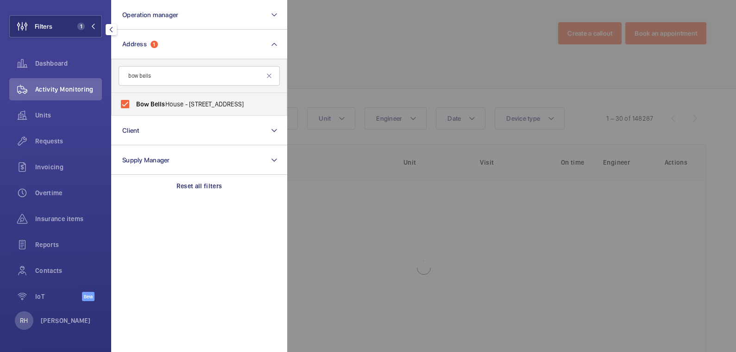
click at [345, 68] on div at bounding box center [655, 176] width 736 height 352
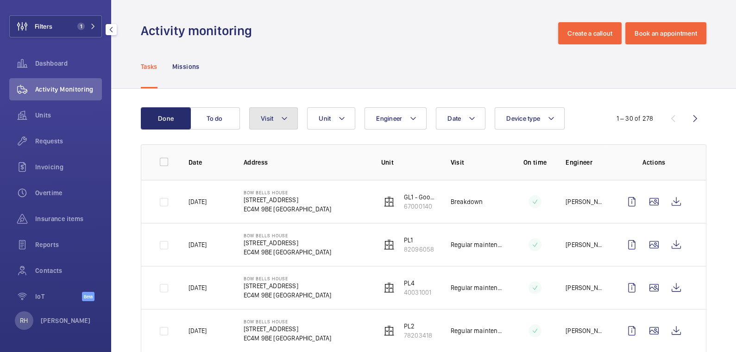
click at [270, 122] on button "Visit" at bounding box center [273, 118] width 49 height 22
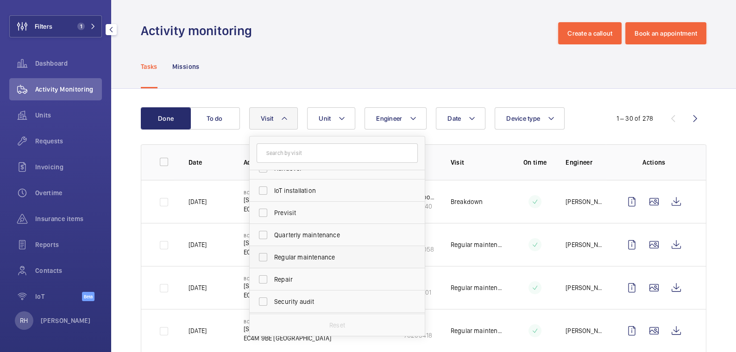
scroll to position [119, 0]
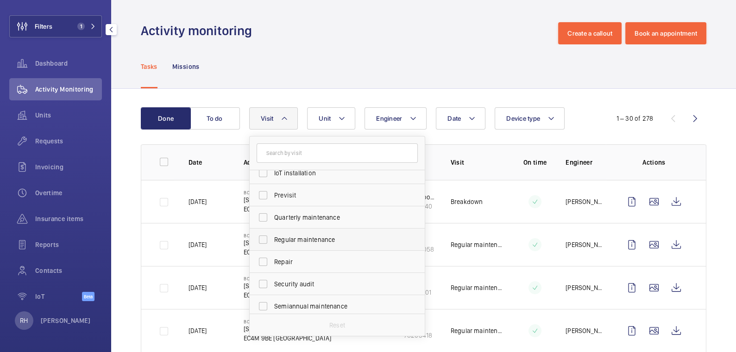
click at [323, 241] on span "Regular maintenance" at bounding box center [337, 239] width 127 height 9
click at [272, 241] on input "Regular maintenance" at bounding box center [263, 240] width 19 height 19
checkbox input "true"
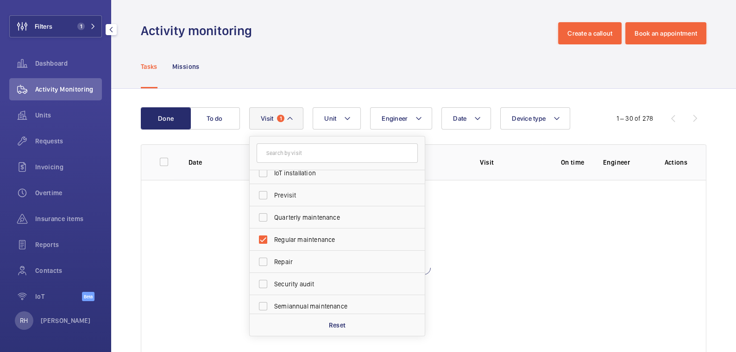
click at [382, 61] on div "Tasks Missions" at bounding box center [423, 66] width 565 height 44
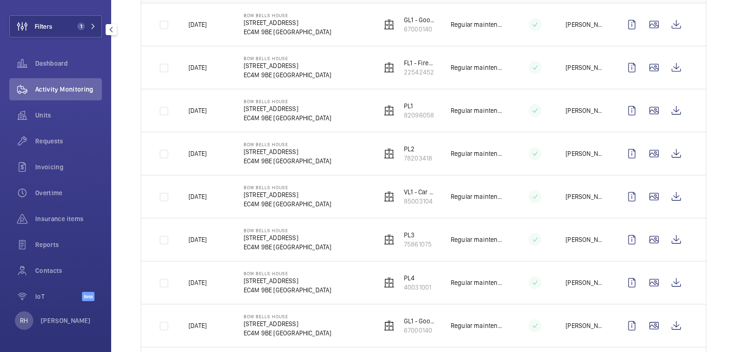
scroll to position [179, 0]
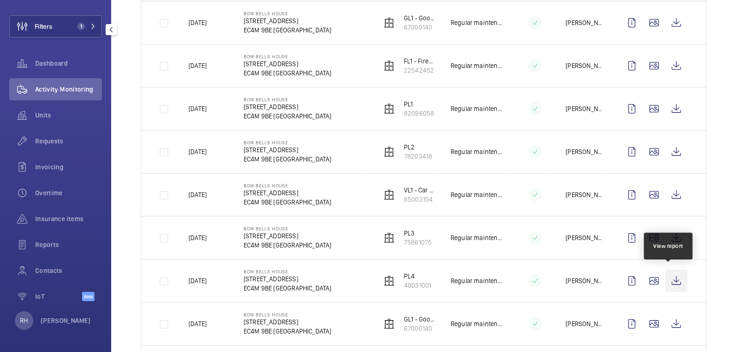
click at [672, 281] on wm-front-icon-button at bounding box center [676, 281] width 22 height 22
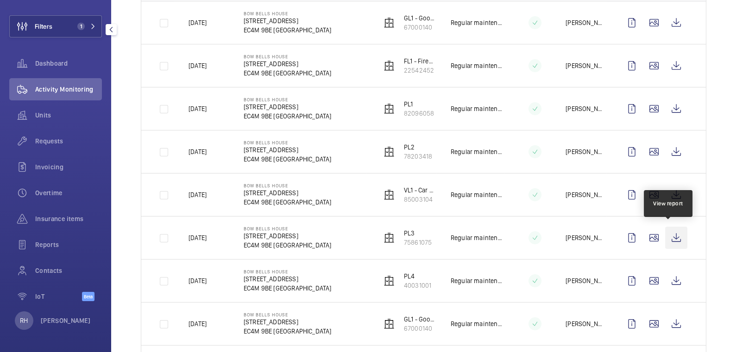
click at [667, 236] on wm-front-icon-button at bounding box center [676, 238] width 22 height 22
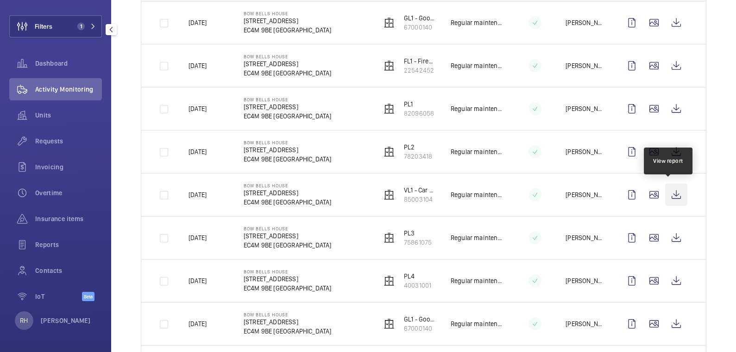
click at [674, 195] on wm-front-icon-button at bounding box center [676, 195] width 22 height 22
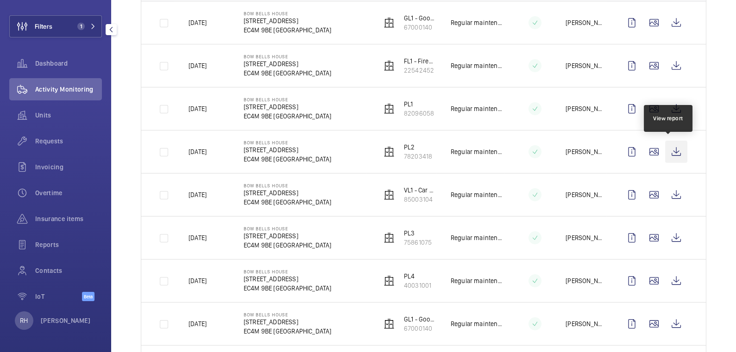
click at [668, 150] on wm-front-icon-button at bounding box center [676, 152] width 22 height 22
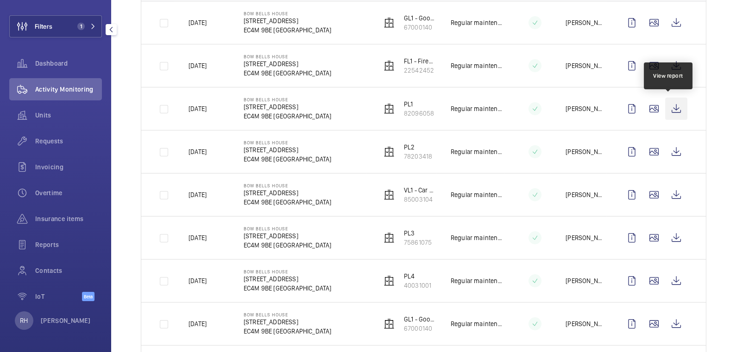
click at [671, 109] on wm-front-icon-button at bounding box center [676, 109] width 22 height 22
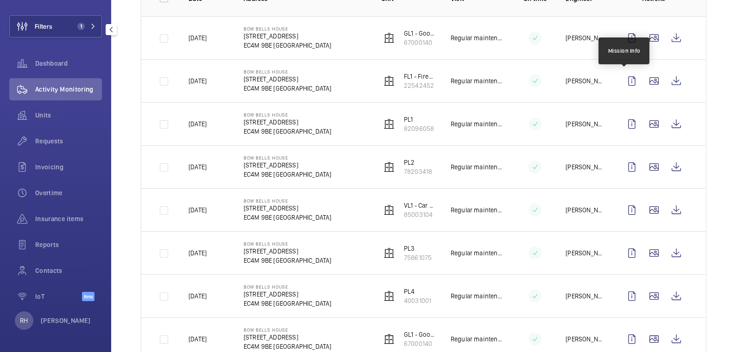
scroll to position [161, 0]
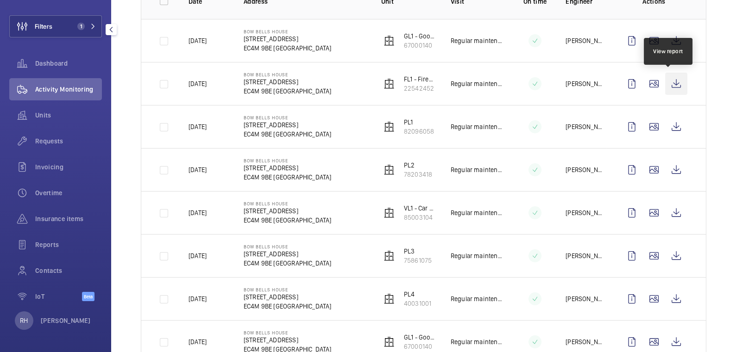
click at [668, 87] on wm-front-icon-button at bounding box center [676, 84] width 22 height 22
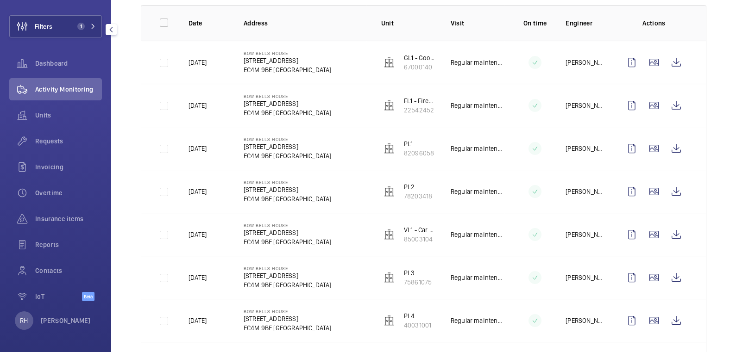
scroll to position [120, 0]
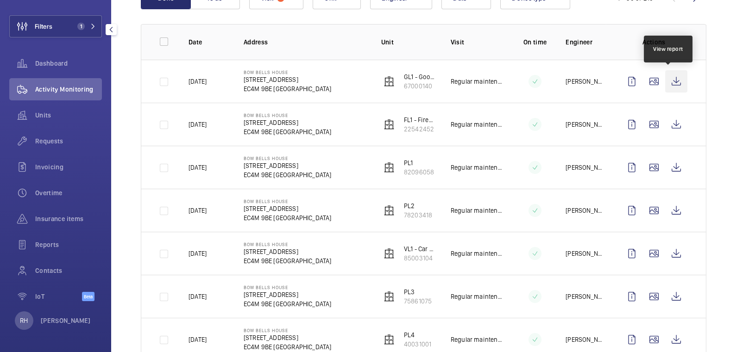
click at [675, 79] on wm-front-icon-button at bounding box center [676, 81] width 22 height 22
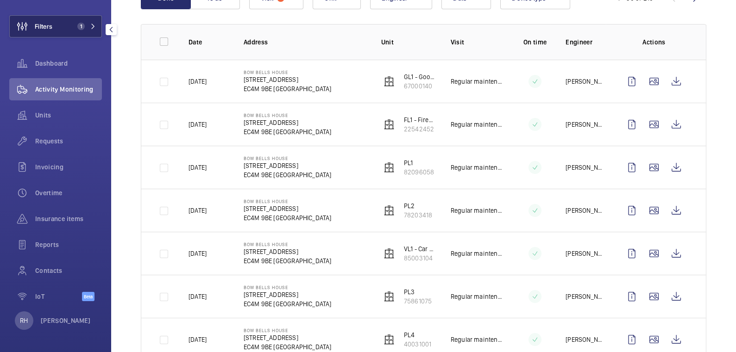
click at [58, 25] on button "Filters 1" at bounding box center [55, 26] width 93 height 22
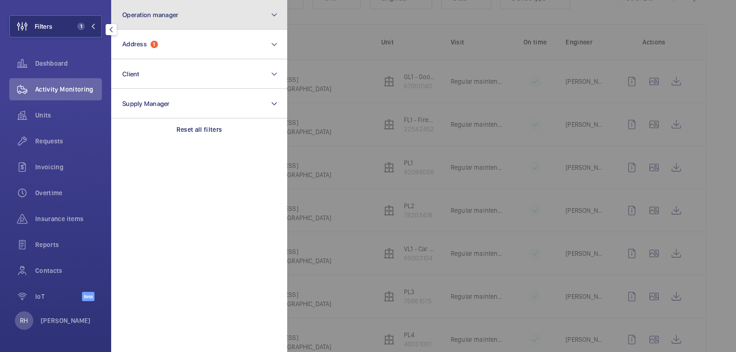
click at [158, 16] on span "Operation manager" at bounding box center [150, 14] width 56 height 7
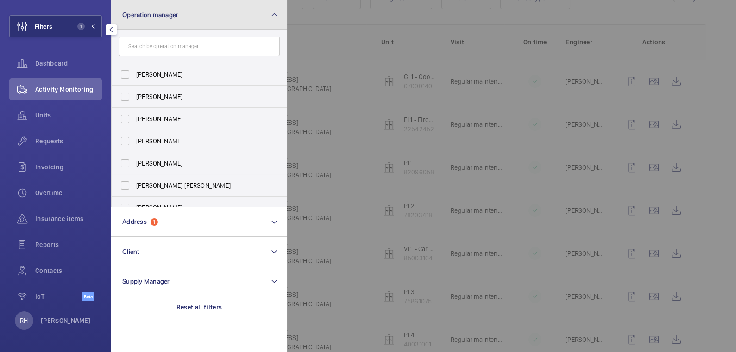
click at [162, 22] on button "Operation manager" at bounding box center [199, 15] width 176 height 30
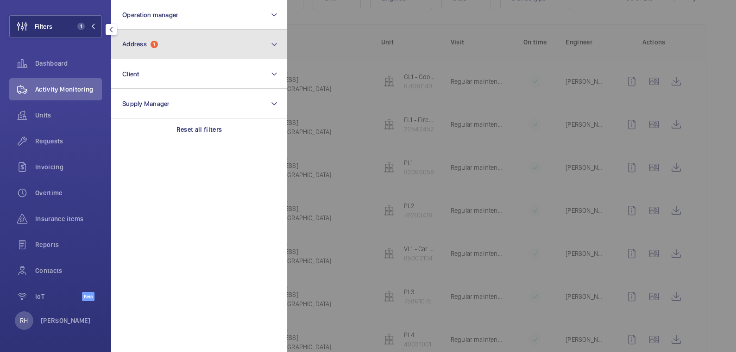
click at [156, 48] on span "Address 1" at bounding box center [140, 44] width 36 height 8
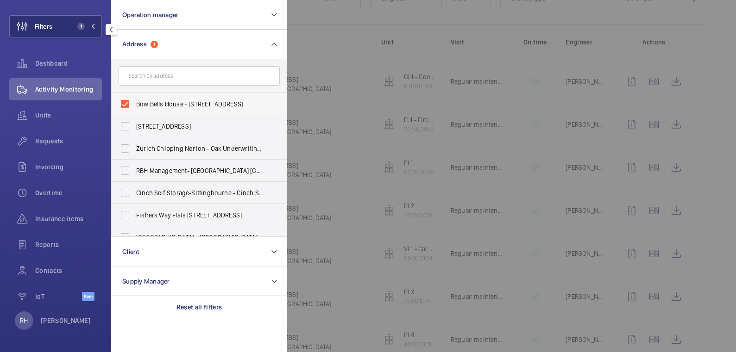
click at [150, 109] on label "Bow Bells House - [STREET_ADDRESS]" at bounding box center [192, 104] width 161 height 22
click at [134, 109] on input "Bow Bells House - [STREET_ADDRESS]" at bounding box center [125, 104] width 19 height 19
checkbox input "false"
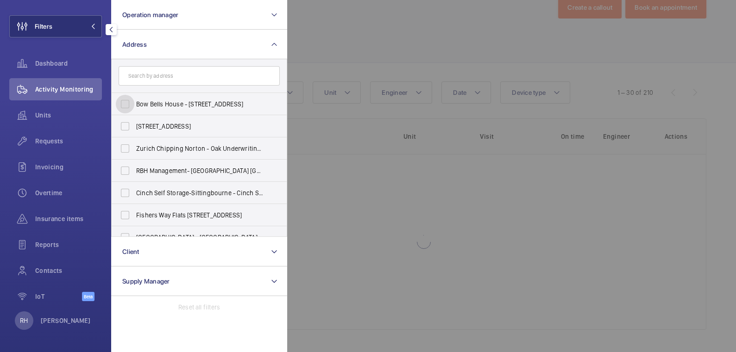
scroll to position [25, 0]
click at [160, 78] on input "text" at bounding box center [199, 75] width 161 height 19
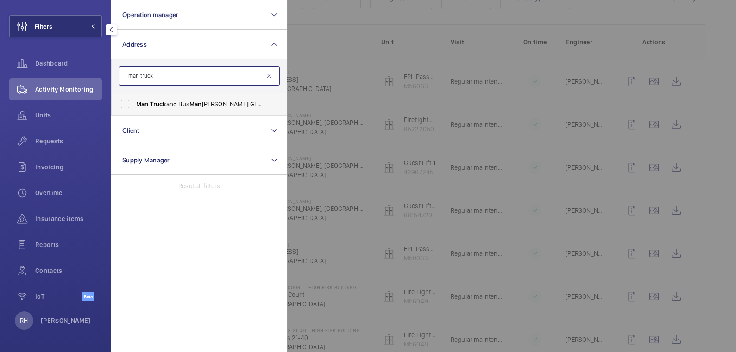
type input "man truck"
click at [164, 102] on span "Truck" at bounding box center [158, 103] width 16 height 7
click at [134, 102] on input "Man Truck and Bus Man [PERSON_NAME][GEOGRAPHIC_DATA] off [GEOGRAPHIC_DATA][PERS…" at bounding box center [125, 104] width 19 height 19
checkbox input "true"
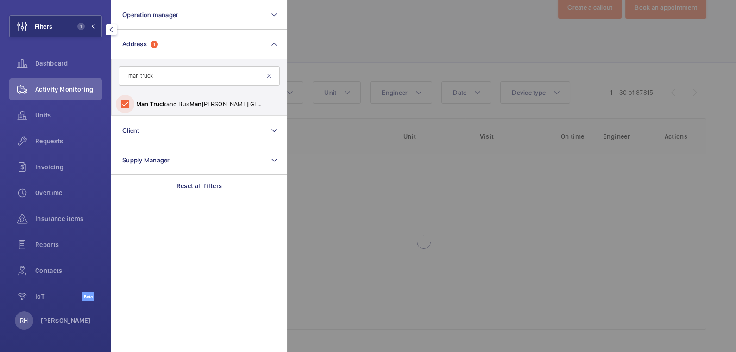
scroll to position [25, 0]
click at [444, 53] on div at bounding box center [655, 176] width 736 height 352
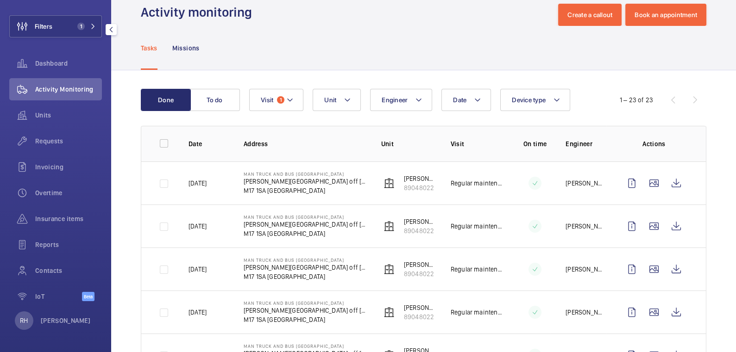
scroll to position [9, 0]
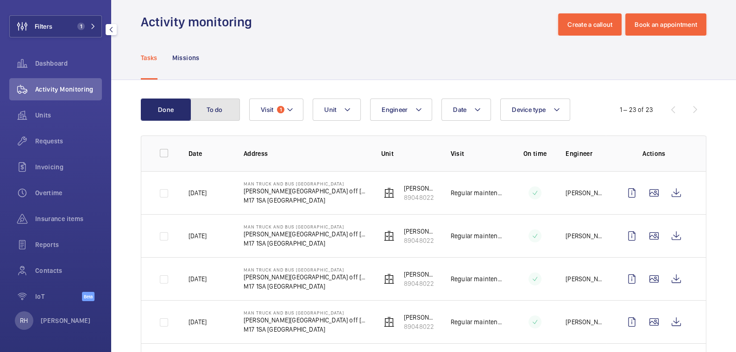
click at [224, 116] on button "To do" at bounding box center [215, 110] width 50 height 22
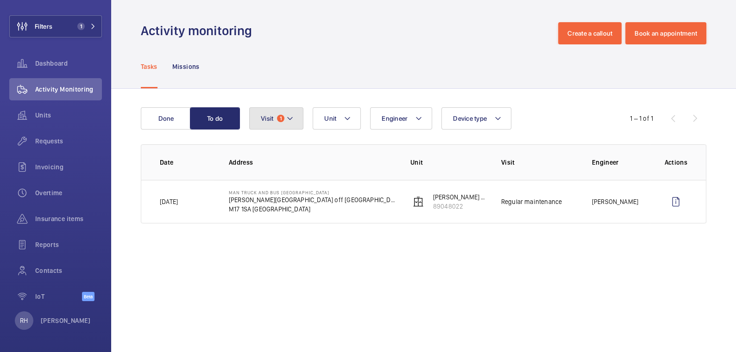
click at [280, 122] on span "1" at bounding box center [280, 118] width 7 height 7
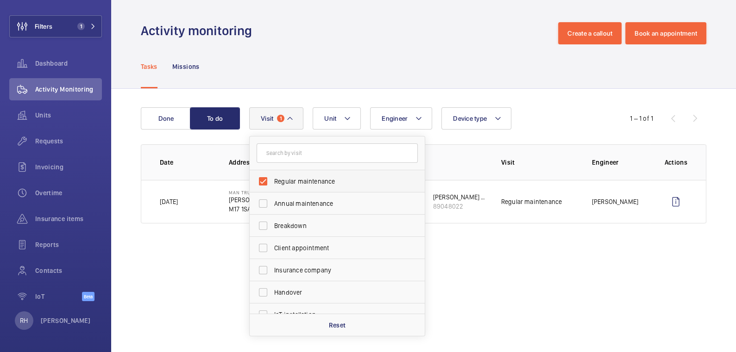
click at [300, 182] on span "Regular maintenance" at bounding box center [337, 181] width 127 height 9
click at [272, 182] on input "Regular maintenance" at bounding box center [263, 181] width 19 height 19
checkbox input "false"
click at [63, 25] on button "Filters 1" at bounding box center [55, 26] width 93 height 22
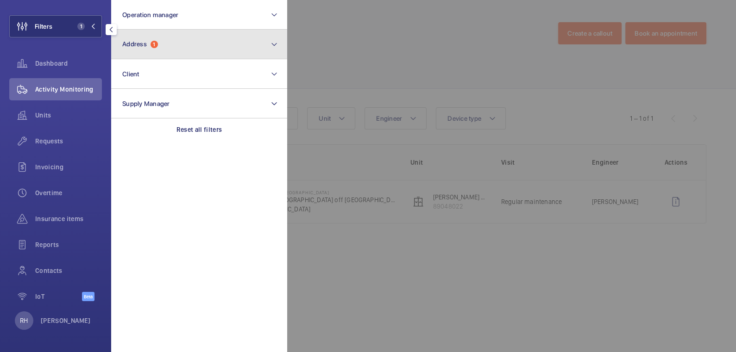
click at [151, 40] on span "Address 1" at bounding box center [140, 44] width 36 height 8
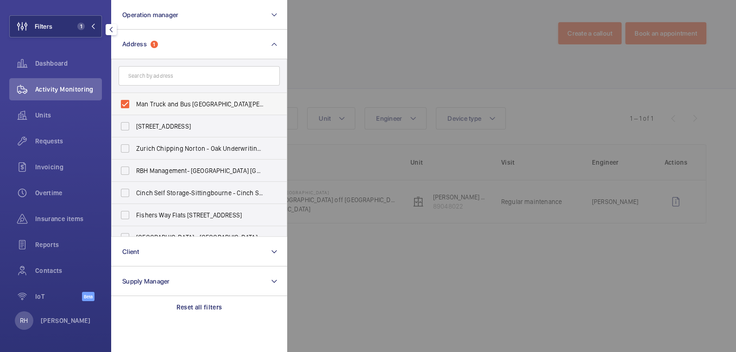
drag, startPoint x: 156, startPoint y: 100, endPoint x: 188, endPoint y: 96, distance: 31.8
click at [156, 100] on span "Man Truck and Bus [GEOGRAPHIC_DATA][PERSON_NAME] off [GEOGRAPHIC_DATA]" at bounding box center [199, 104] width 127 height 9
click at [134, 100] on input "Man Truck and Bus [GEOGRAPHIC_DATA][PERSON_NAME] off [GEOGRAPHIC_DATA]" at bounding box center [125, 104] width 19 height 19
checkbox input "false"
click at [346, 45] on div at bounding box center [655, 176] width 736 height 352
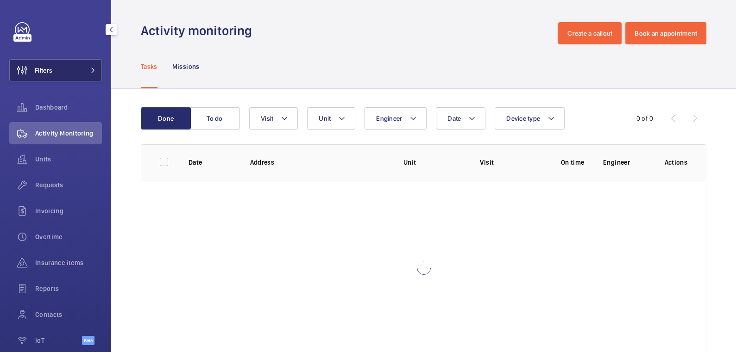
click at [59, 68] on button "Filters" at bounding box center [55, 70] width 93 height 22
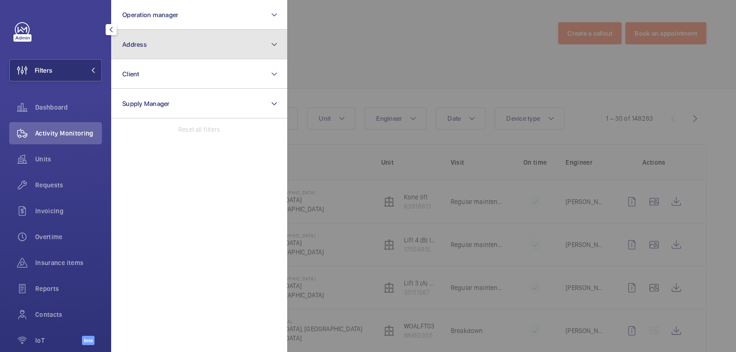
click at [164, 50] on button "Address" at bounding box center [199, 45] width 176 height 30
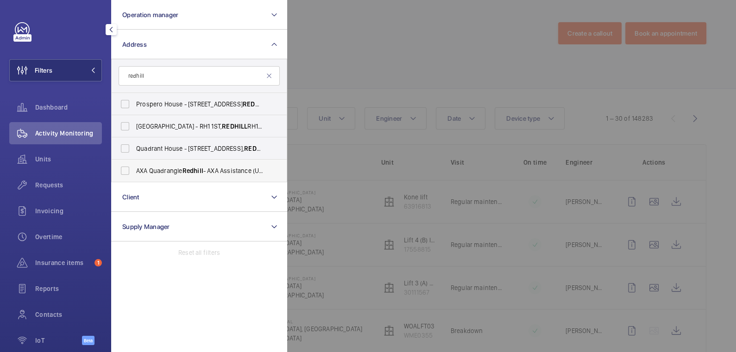
type input "redhill"
click at [175, 170] on span "AXA Quadrangle Redhill - AXA Assistance (UK) Ltd., REDHILL RH1 1PR" at bounding box center [199, 170] width 127 height 9
click at [134, 170] on input "AXA Quadrangle Redhill - AXA Assistance (UK) Ltd., REDHILL RH1 1PR" at bounding box center [125, 171] width 19 height 19
checkbox input "true"
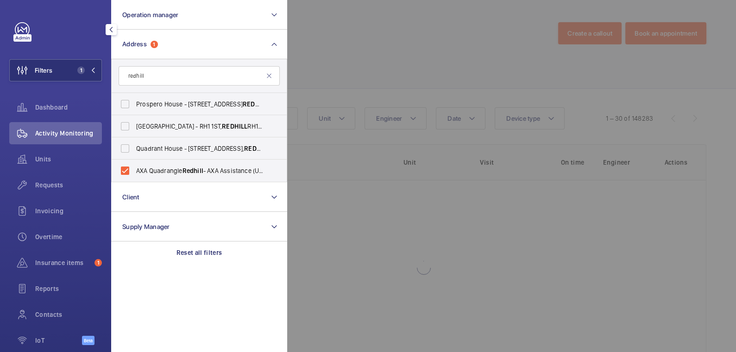
click at [430, 37] on div at bounding box center [655, 176] width 736 height 352
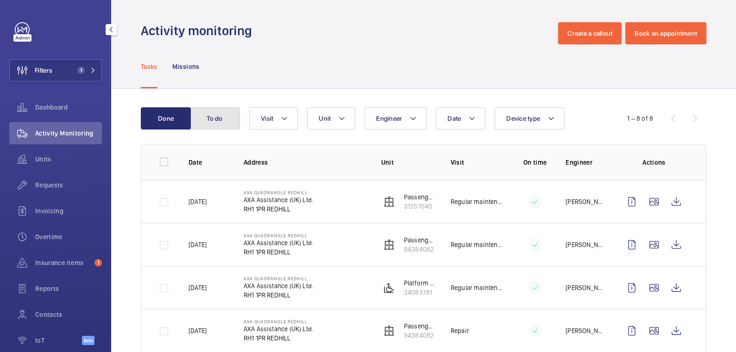
click at [227, 122] on button "To do" at bounding box center [215, 118] width 50 height 22
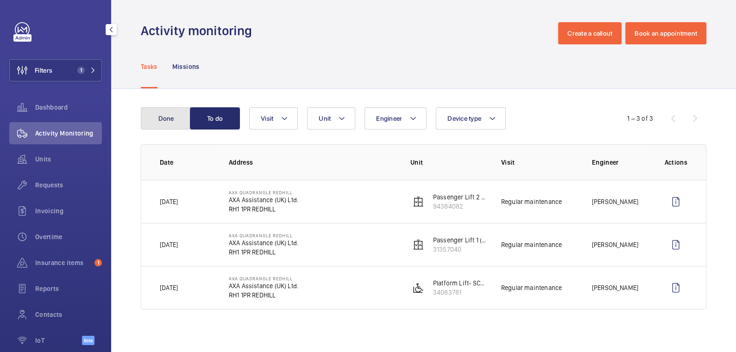
click at [170, 116] on button "Done" at bounding box center [166, 118] width 50 height 22
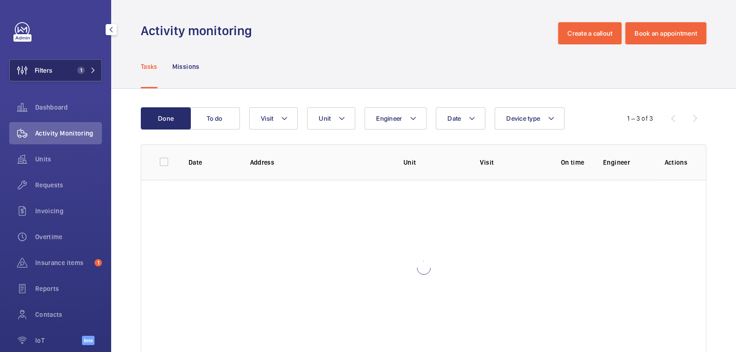
click at [69, 78] on button "Filters 1" at bounding box center [55, 70] width 93 height 22
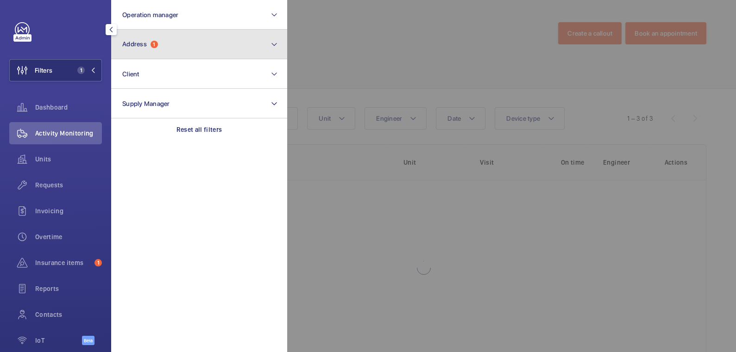
click at [182, 51] on button "Address 1" at bounding box center [199, 45] width 176 height 30
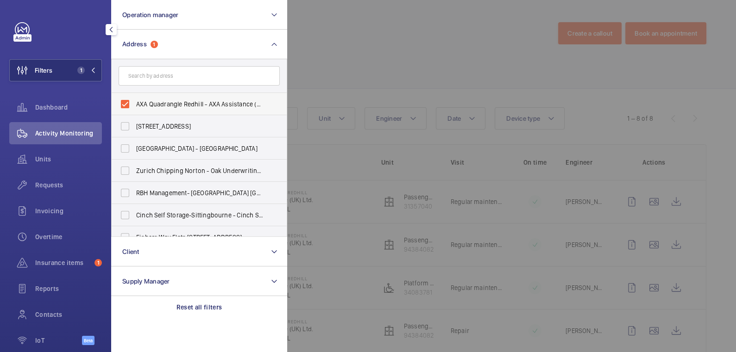
click at [175, 104] on span "AXA Quadrangle Redhill - AXA Assistance (UK) Ltd., REDHILL RH1 1PR" at bounding box center [199, 104] width 127 height 9
click at [134, 104] on input "AXA Quadrangle Redhill - AXA Assistance (UK) Ltd., REDHILL RH1 1PR" at bounding box center [125, 104] width 19 height 19
checkbox input "false"
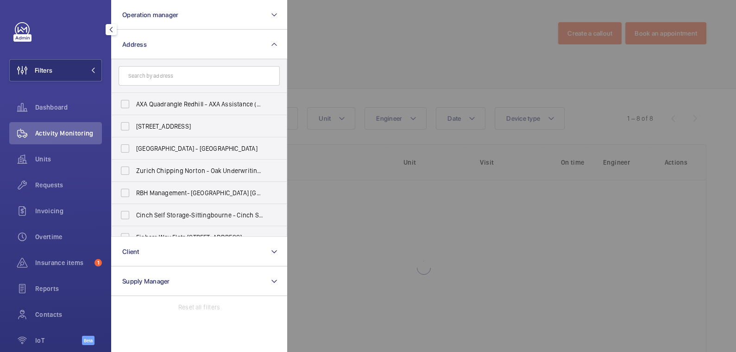
click at [313, 69] on div at bounding box center [655, 176] width 736 height 352
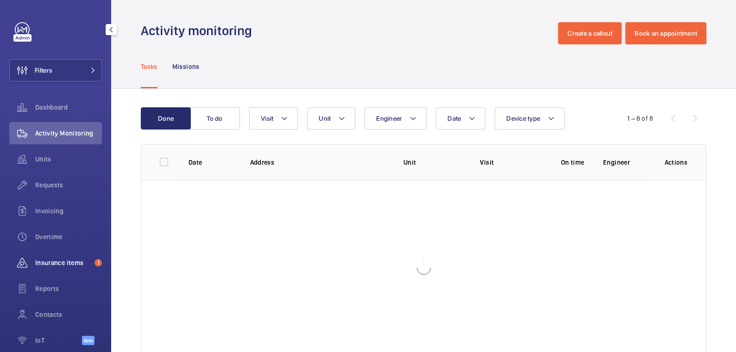
click at [62, 263] on span "Insurance items" at bounding box center [63, 262] width 56 height 9
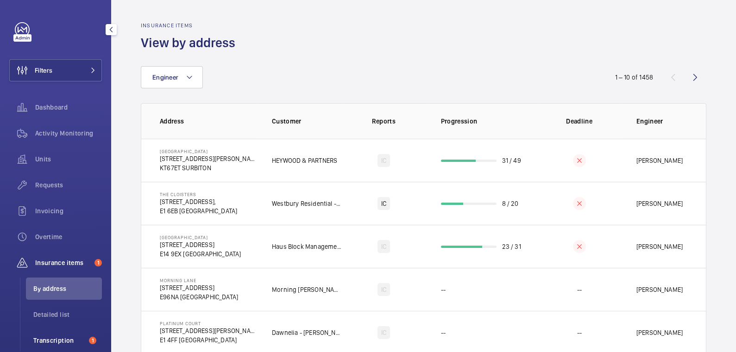
click at [59, 338] on span "Transcription" at bounding box center [59, 340] width 52 height 9
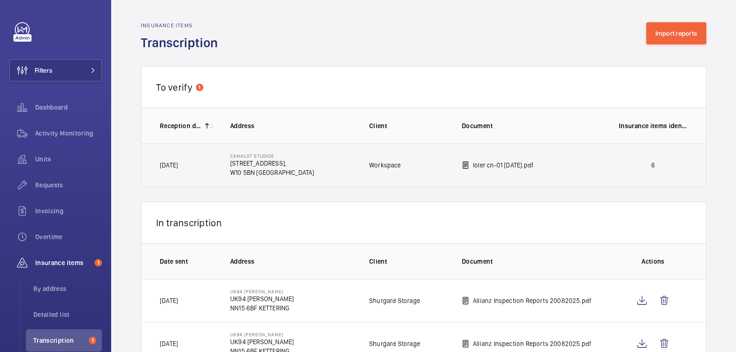
click at [608, 168] on td "6" at bounding box center [655, 166] width 102 height 44
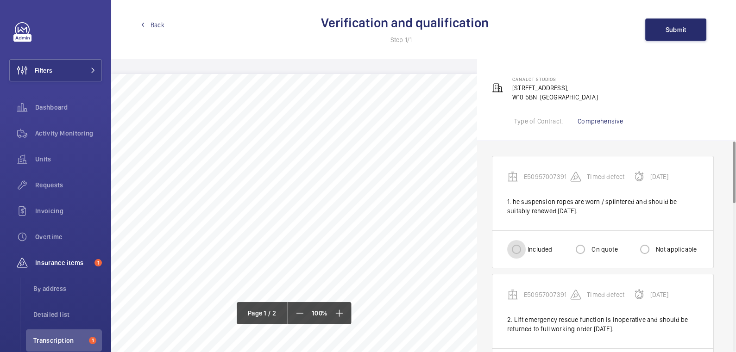
click at [517, 245] on input "Included" at bounding box center [516, 249] width 19 height 19
radio input "true"
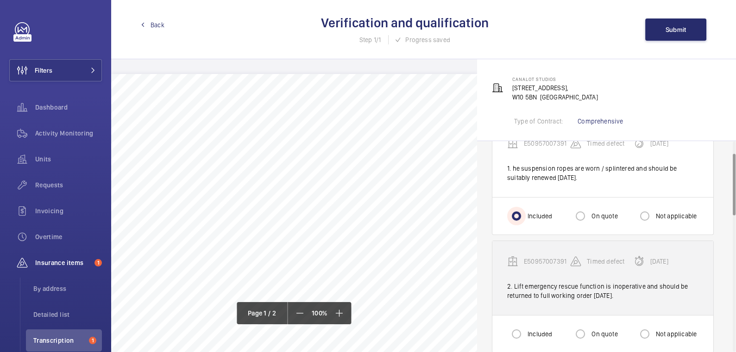
scroll to position [50, 0]
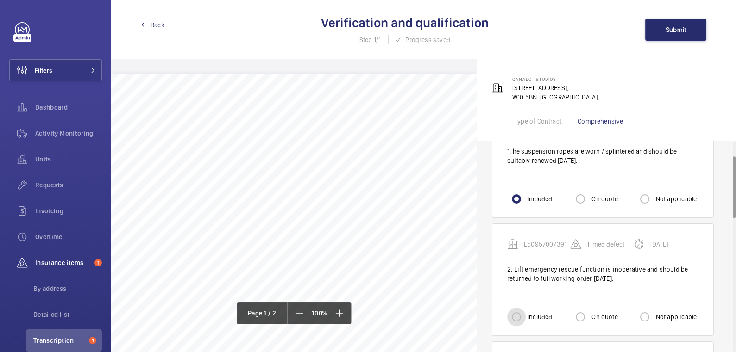
click at [514, 315] on input "Included" at bounding box center [516, 317] width 19 height 19
radio input "true"
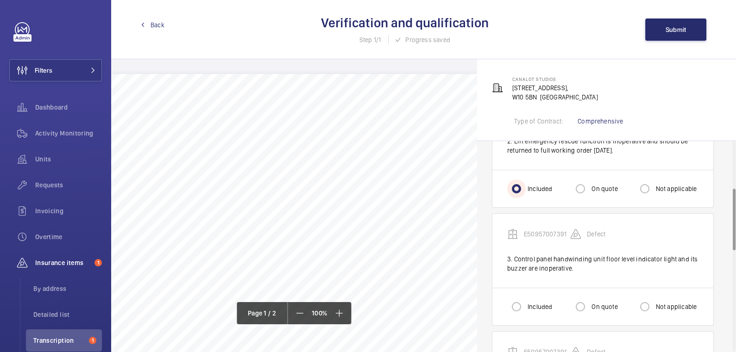
scroll to position [182, 0]
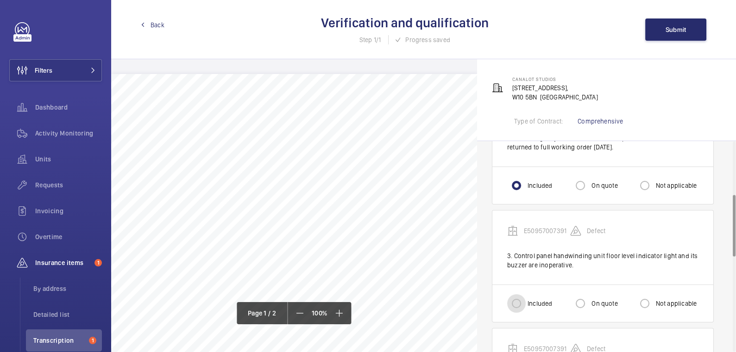
click at [520, 299] on input "Included" at bounding box center [516, 303] width 19 height 19
radio input "true"
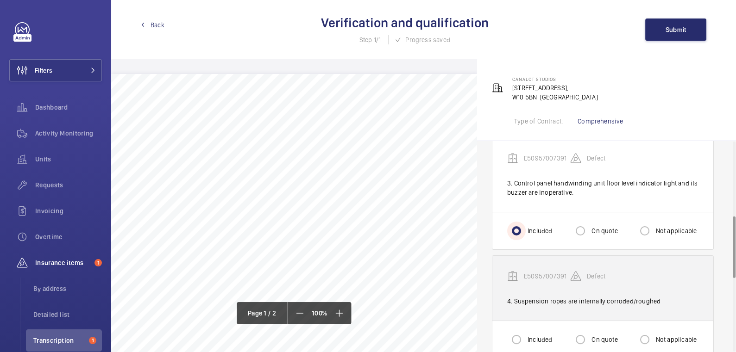
scroll to position [255, 0]
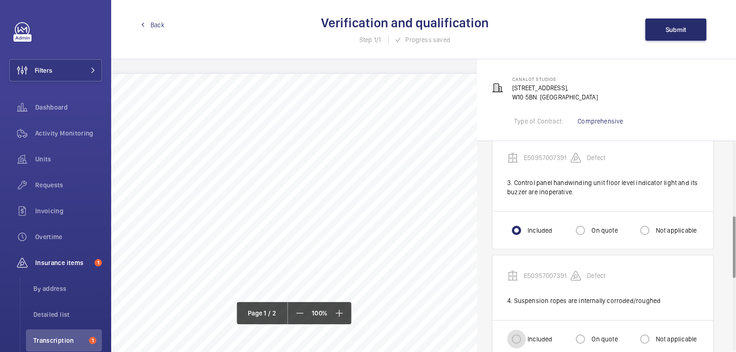
click at [521, 331] on input "Included" at bounding box center [516, 339] width 19 height 19
radio input "true"
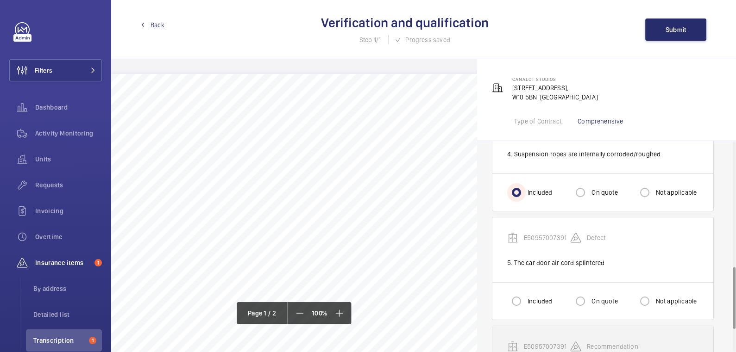
scroll to position [428, 0]
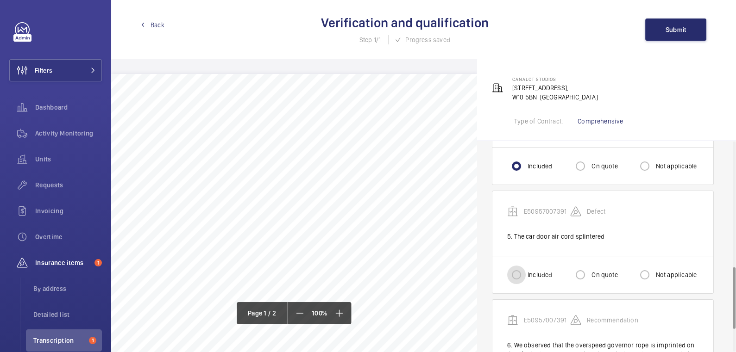
click at [523, 278] on input "Included" at bounding box center [516, 275] width 19 height 19
radio input "true"
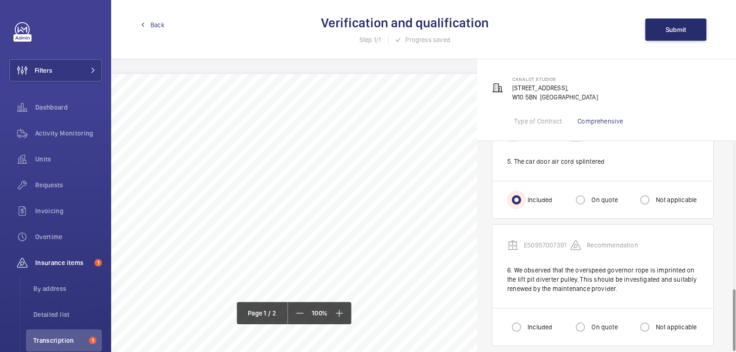
scroll to position [504, 0]
click at [520, 327] on input "Included" at bounding box center [516, 327] width 19 height 19
radio input "true"
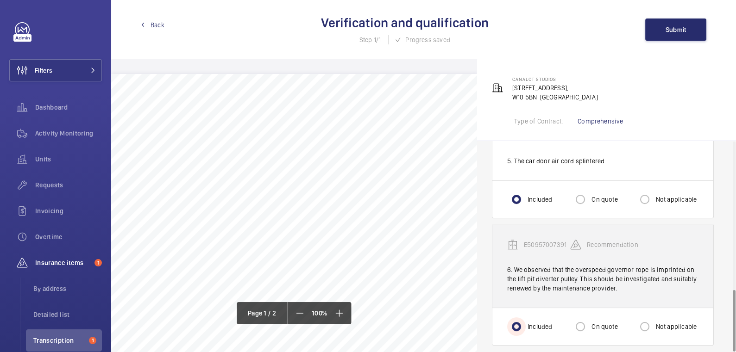
scroll to position [508, 0]
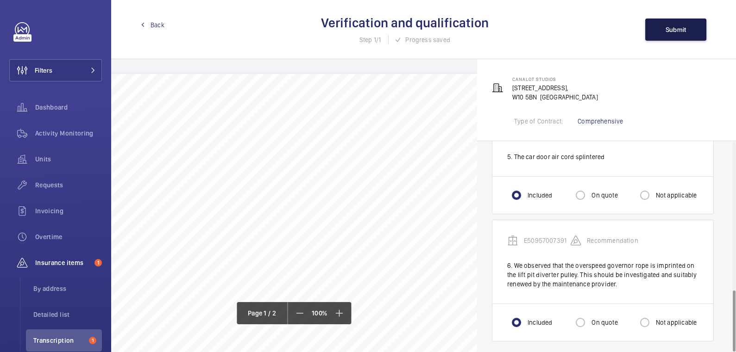
click at [683, 26] on span "Submit" at bounding box center [675, 29] width 21 height 7
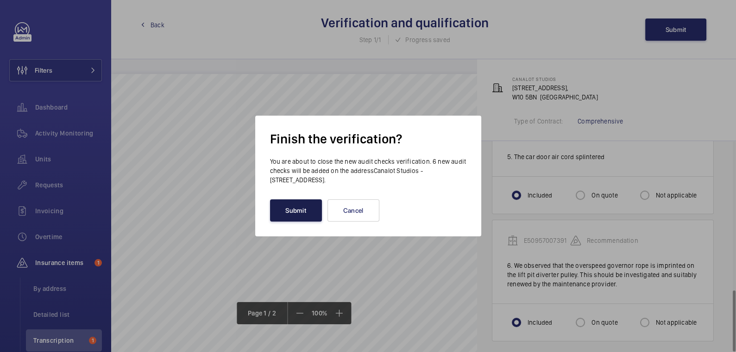
click at [291, 213] on button "Submit" at bounding box center [296, 211] width 52 height 22
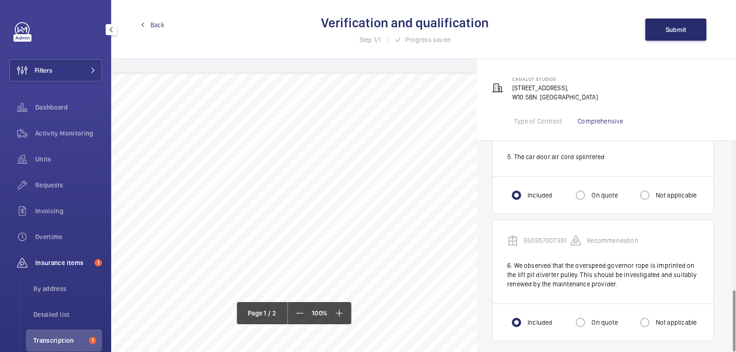
click at [154, 24] on span "Back" at bounding box center [157, 24] width 14 height 9
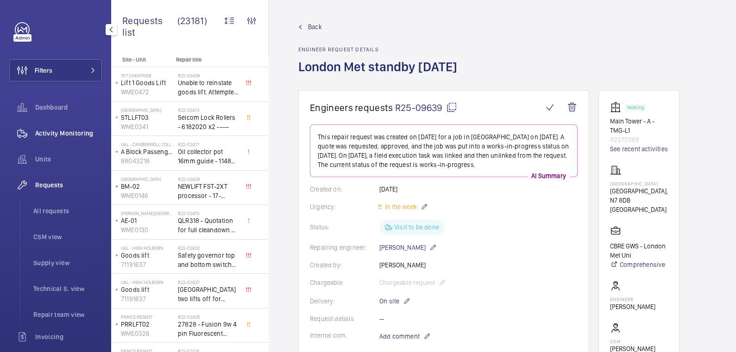
click at [59, 140] on div "Activity Monitoring" at bounding box center [55, 133] width 93 height 22
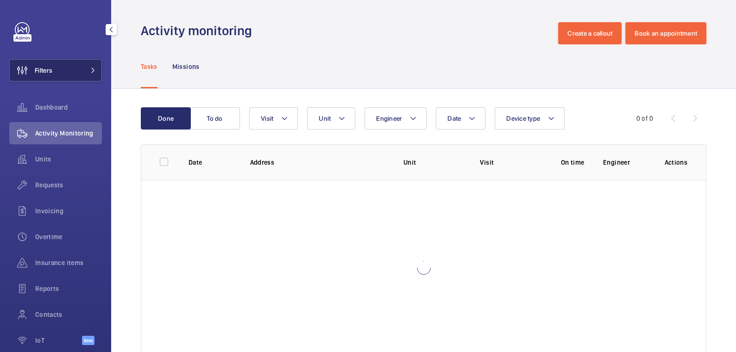
click at [72, 68] on button "Filters" at bounding box center [55, 70] width 93 height 22
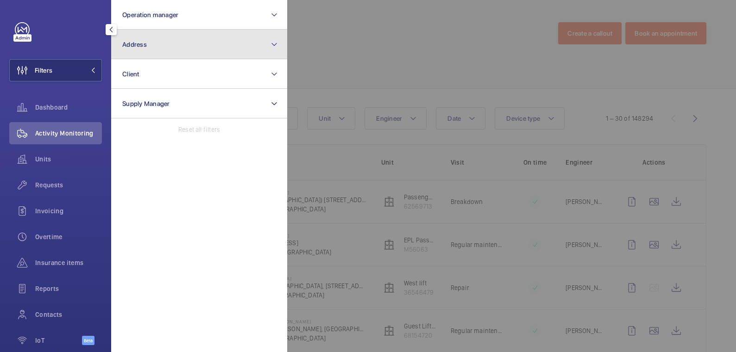
click at [186, 51] on button "Address" at bounding box center [199, 45] width 176 height 30
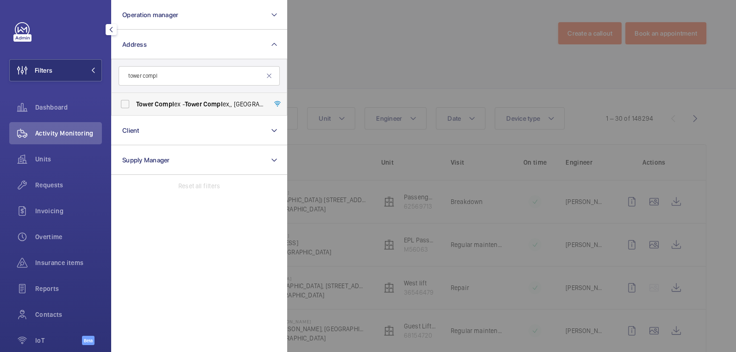
type input "tower compl"
click at [178, 106] on span "Tower Compl ex - Tower Compl ex,, LONDON N7 8DB" at bounding box center [199, 104] width 127 height 9
click at [134, 106] on input "Tower Compl ex - Tower Compl ex,, LONDON N7 8DB" at bounding box center [125, 104] width 19 height 19
checkbox input "true"
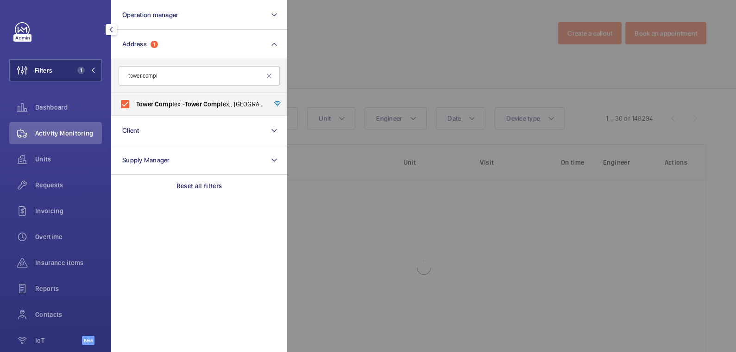
click at [371, 49] on div at bounding box center [655, 176] width 736 height 352
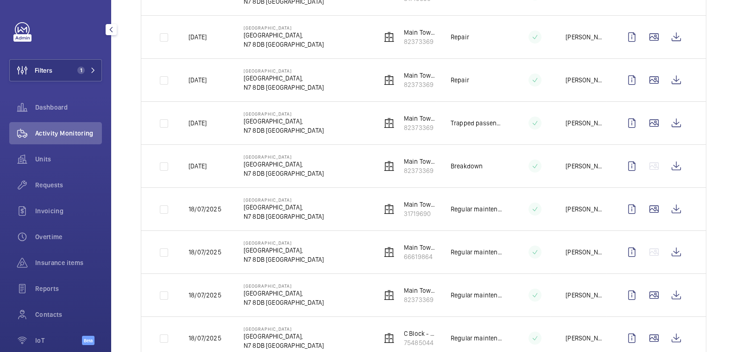
scroll to position [458, 0]
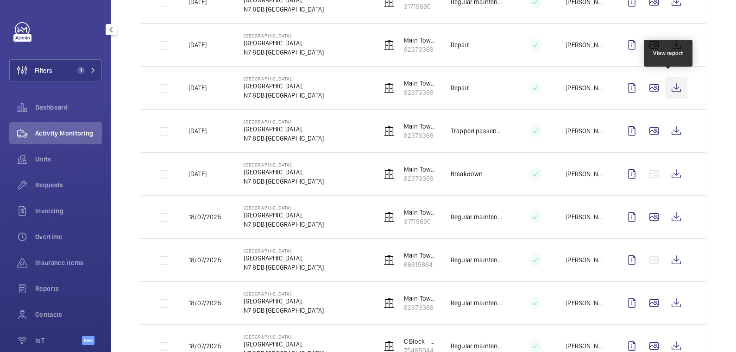
click at [668, 84] on wm-front-icon-button at bounding box center [676, 88] width 22 height 22
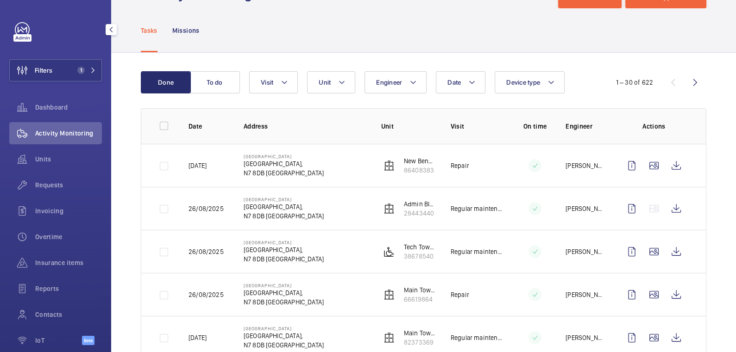
scroll to position [0, 0]
